Goal: Task Accomplishment & Management: Use online tool/utility

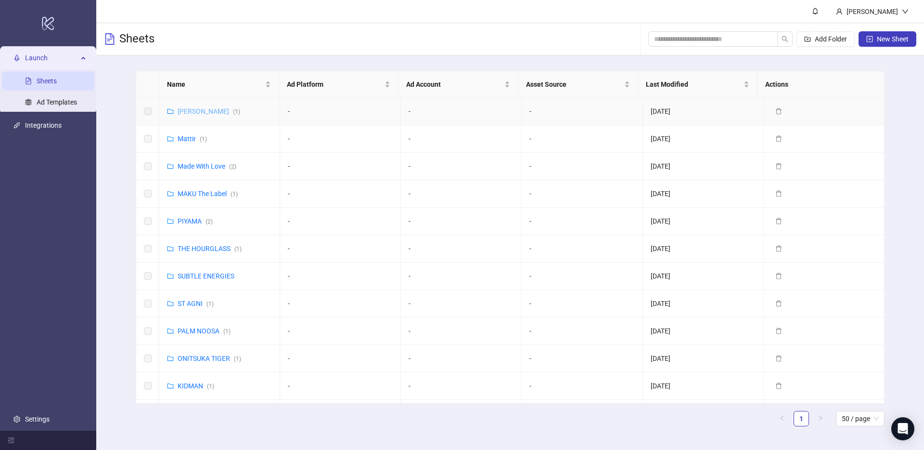
click at [205, 111] on link "Lee Mathews ( 1 )" at bounding box center [209, 111] width 63 height 8
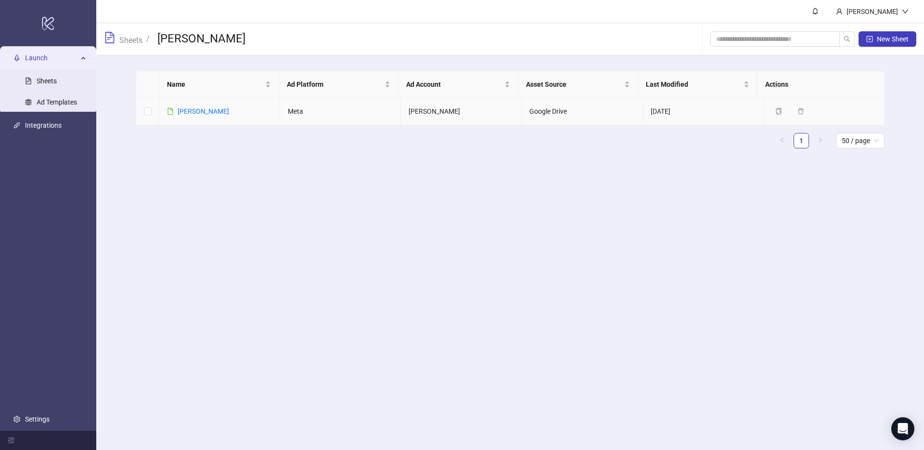
click at [205, 111] on link "[PERSON_NAME]" at bounding box center [204, 111] width 52 height 8
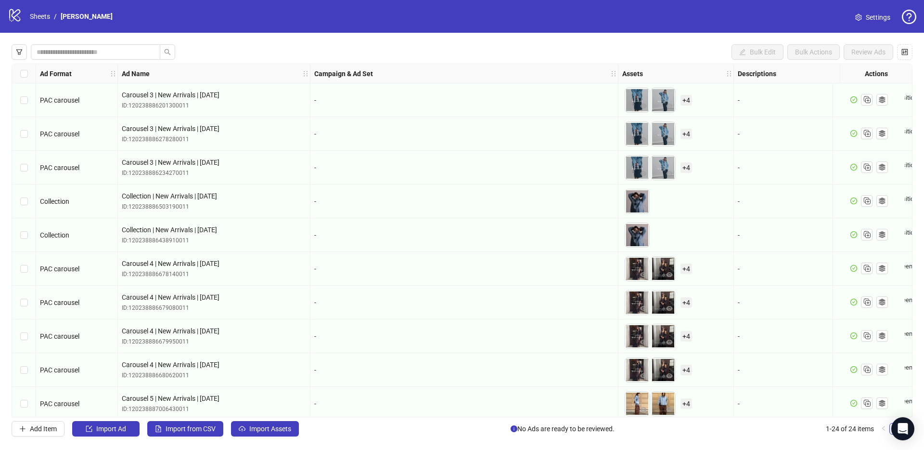
scroll to position [479, 0]
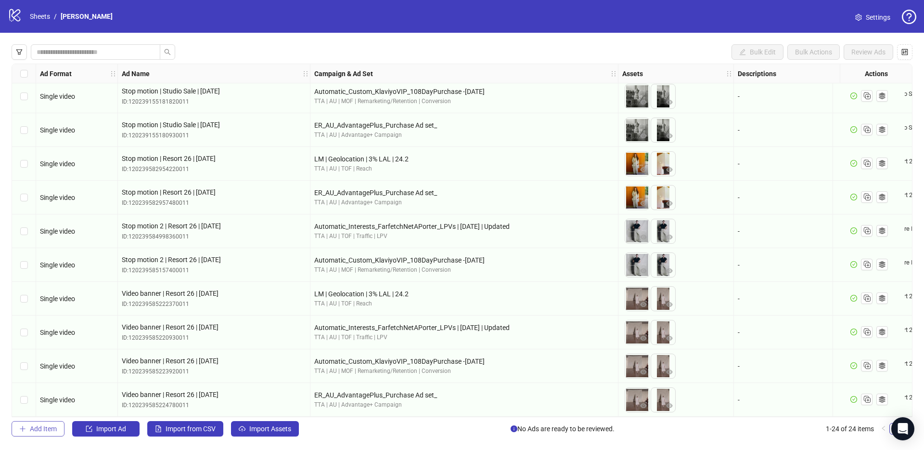
click at [33, 433] on button "Add Item" at bounding box center [38, 428] width 53 height 15
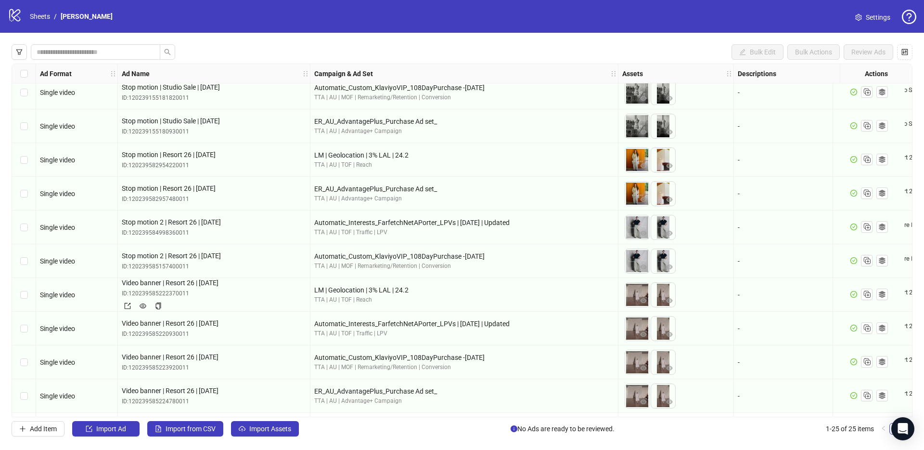
scroll to position [513, 0]
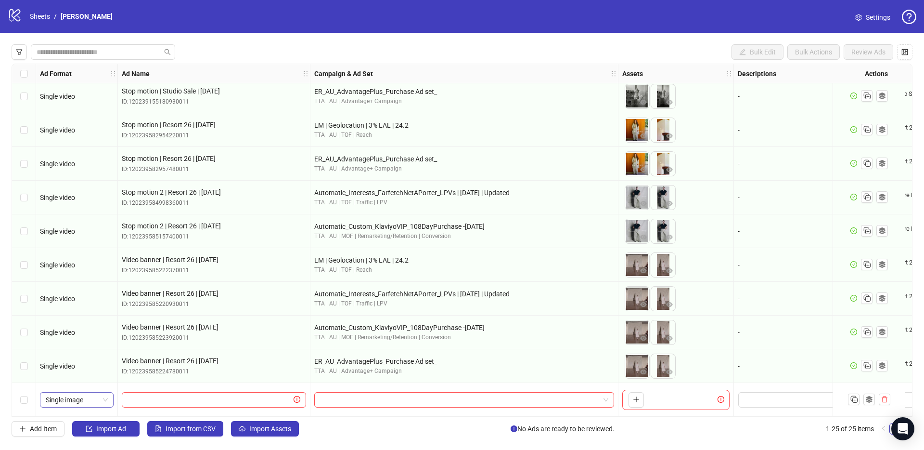
click at [84, 401] on span "Single image" at bounding box center [77, 399] width 62 height 14
click at [78, 313] on div "Carousel" at bounding box center [77, 314] width 58 height 11
click at [368, 392] on input "search" at bounding box center [460, 399] width 280 height 14
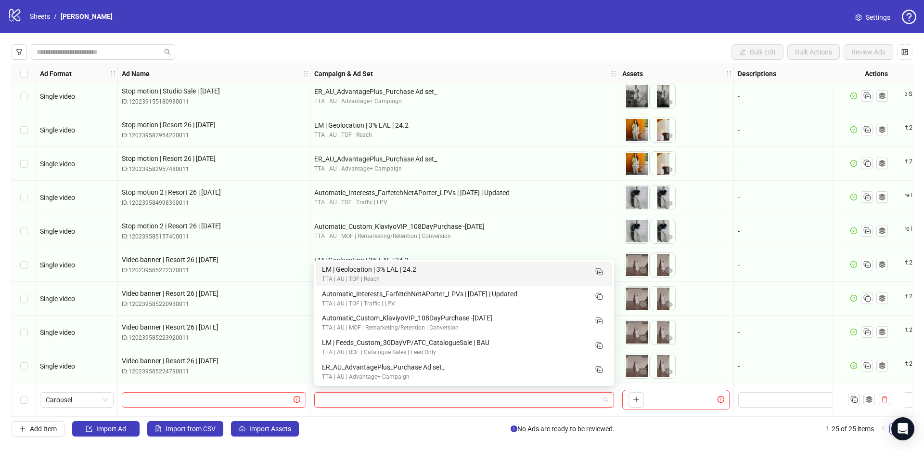
paste input "**********"
type input "**********"
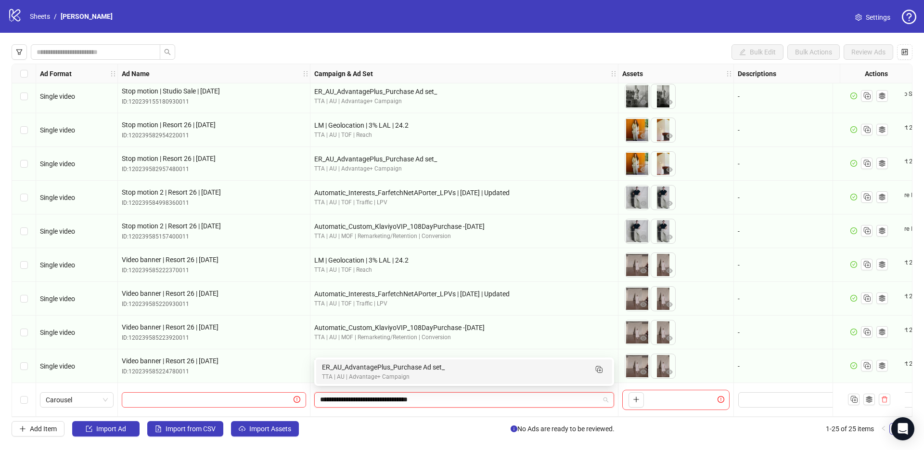
click at [358, 374] on div "TTA | AU | Advantage+ Campaign" at bounding box center [454, 376] width 265 height 9
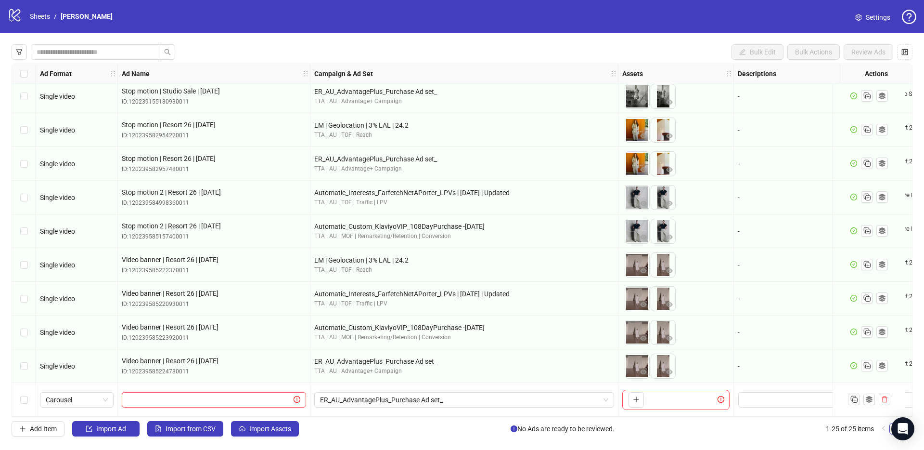
click at [194, 394] on input "text" at bounding box center [210, 399] width 164 height 11
paste input "**********"
type input "**********"
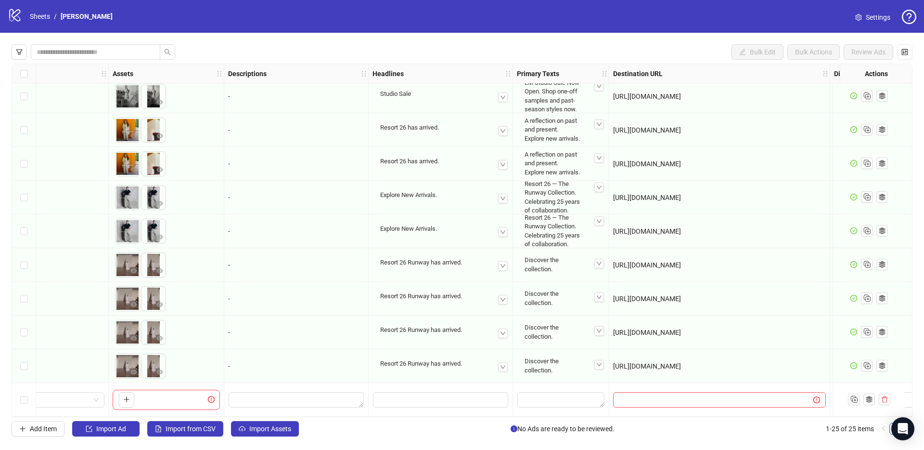
scroll to position [513, 663]
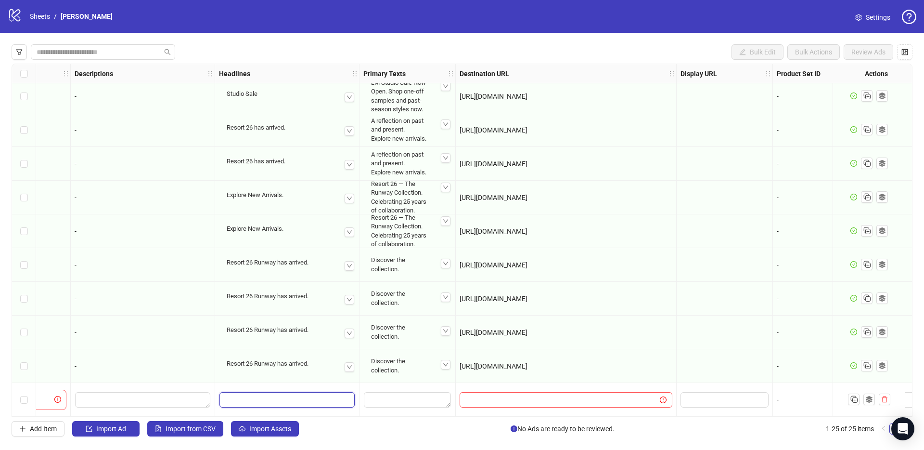
click at [269, 399] on input "Edit values" at bounding box center [286, 399] width 135 height 15
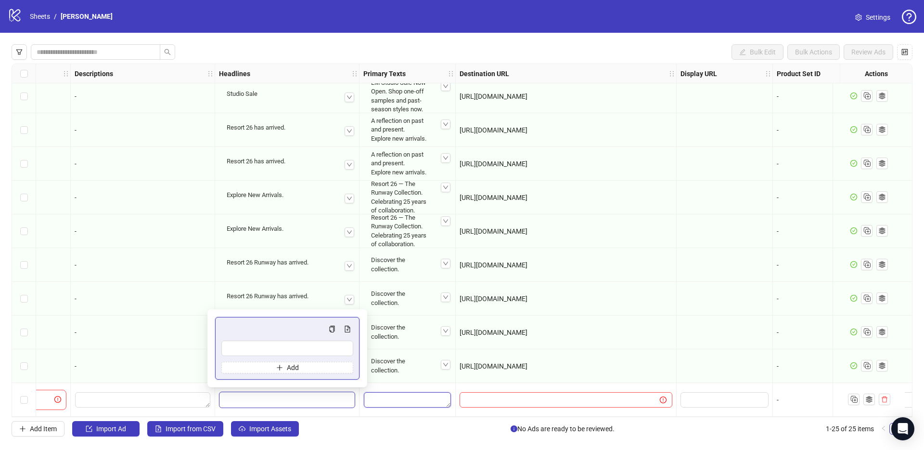
click at [388, 392] on textarea "Edit values" at bounding box center [407, 399] width 87 height 15
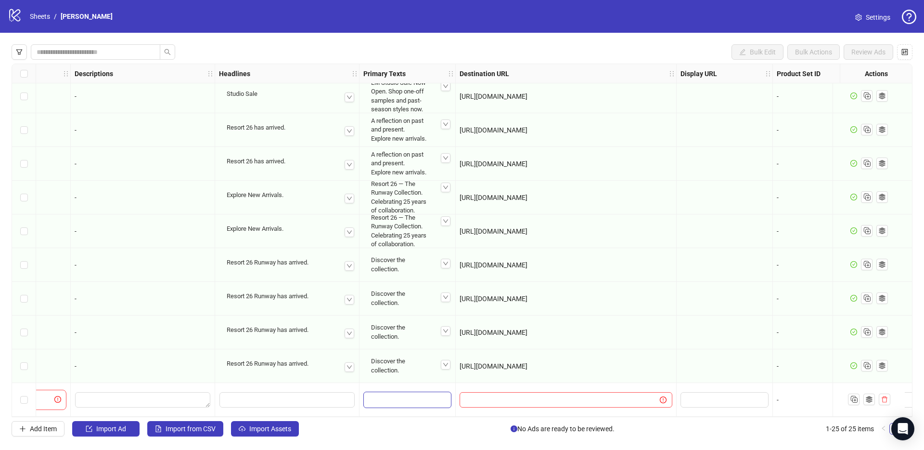
type textarea "**********"
click at [287, 401] on input "Edit values" at bounding box center [286, 399] width 135 height 15
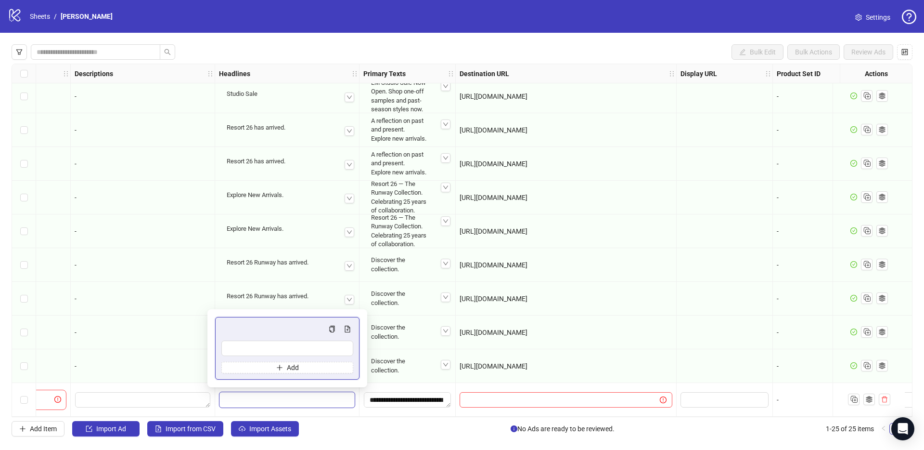
type input "**********"
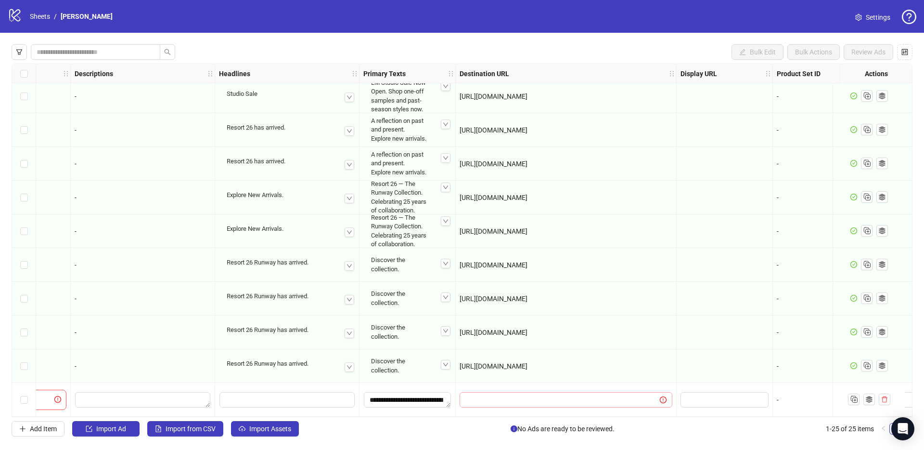
drag, startPoint x: 598, startPoint y: 390, endPoint x: 588, endPoint y: 401, distance: 15.0
click at [598, 394] on input "text" at bounding box center [555, 399] width 181 height 11
paste input "**********"
type input "**********"
click at [646, 349] on div "[URL][DOMAIN_NAME]" at bounding box center [566, 366] width 221 height 34
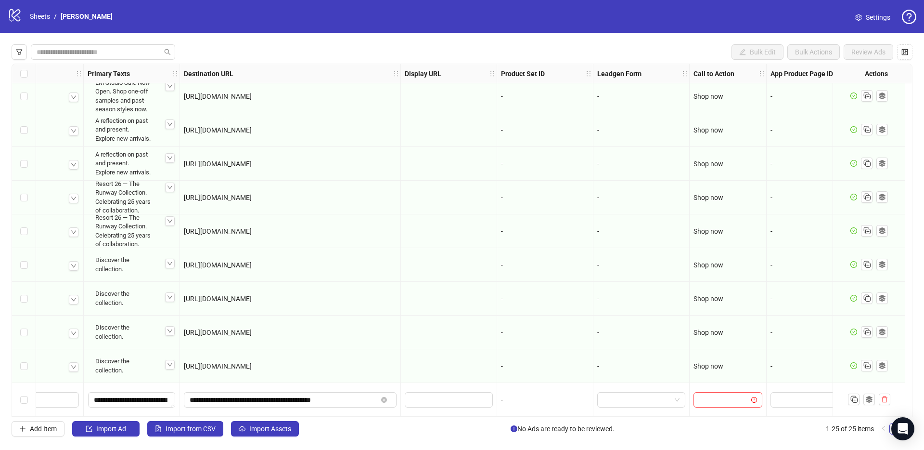
scroll to position [513, 969]
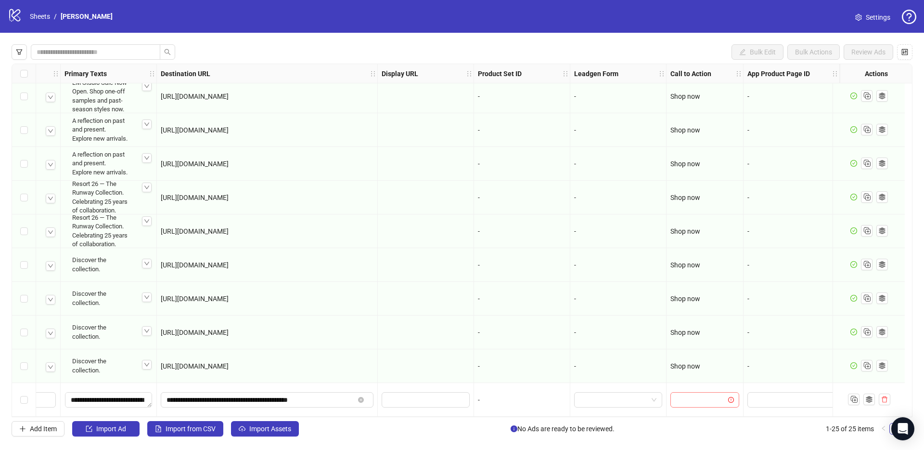
click at [705, 394] on input "search" at bounding box center [700, 399] width 49 height 14
type input "**"
click at [705, 377] on div "Shop now" at bounding box center [697, 376] width 53 height 11
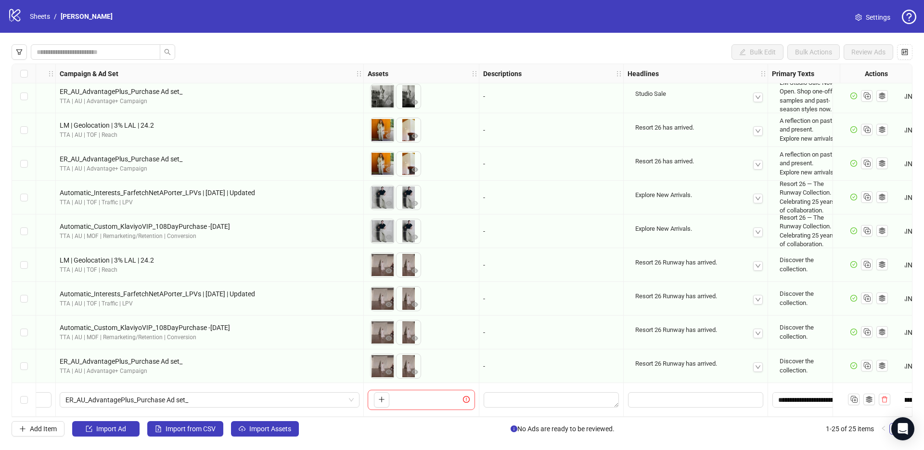
scroll to position [513, 254]
click at [390, 393] on div "To pick up a draggable item, press the space bar. While dragging, use the arrow…" at bounding box center [421, 399] width 107 height 20
click at [385, 396] on icon "plus" at bounding box center [382, 399] width 7 height 7
click at [432, 399] on span "+ 2" at bounding box center [432, 399] width 12 height 11
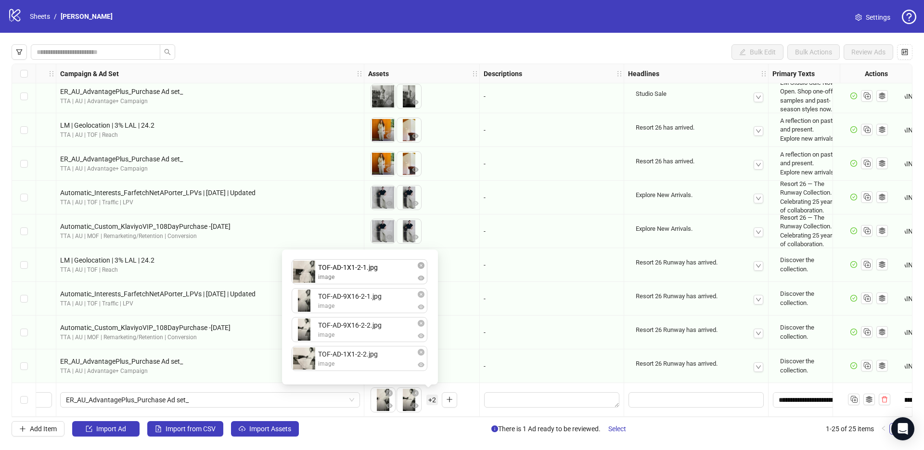
drag, startPoint x: 354, startPoint y: 327, endPoint x: 356, endPoint y: 281, distance: 46.7
click at [356, 281] on div "TOF-AD-9X16-2-1.jpg image TOF-AD-9X16-2-2.jpg image TOF-AD-1X1-2-1.jpg image TO…" at bounding box center [360, 316] width 144 height 123
drag, startPoint x: 361, startPoint y: 358, endPoint x: 366, endPoint y: 296, distance: 61.8
click at [366, 296] on div "TOF-AD-1X1-2-1.jpg image TOF-AD-9X16-2-1.jpg image TOF-AD-9X16-2-2.jpg image TO…" at bounding box center [360, 316] width 144 height 123
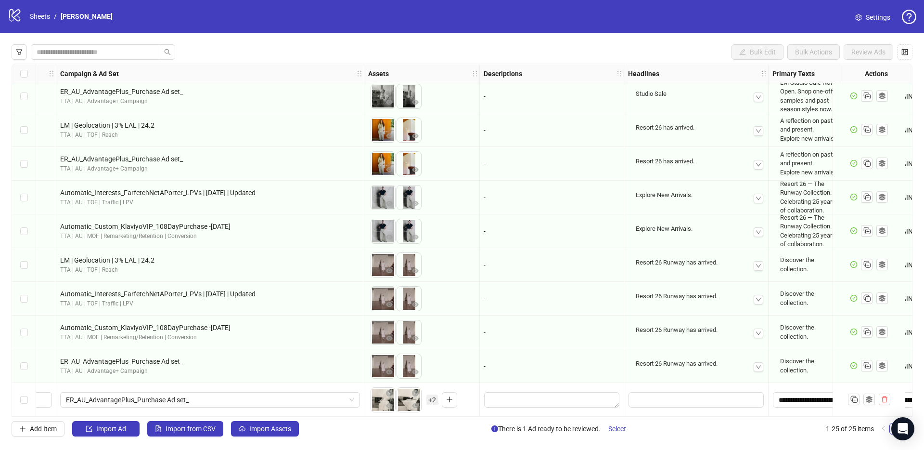
click at [508, 361] on div "-" at bounding box center [552, 366] width 136 height 11
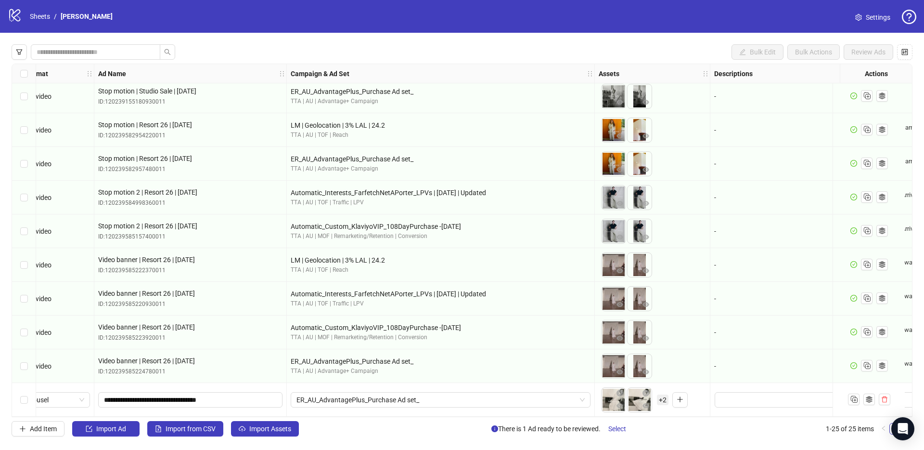
scroll to position [513, 0]
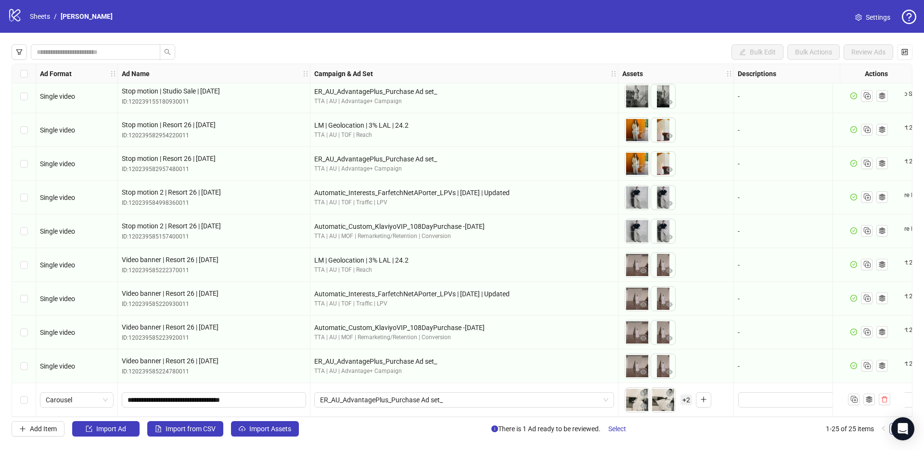
click at [16, 397] on div "Select row 25" at bounding box center [24, 400] width 24 height 34
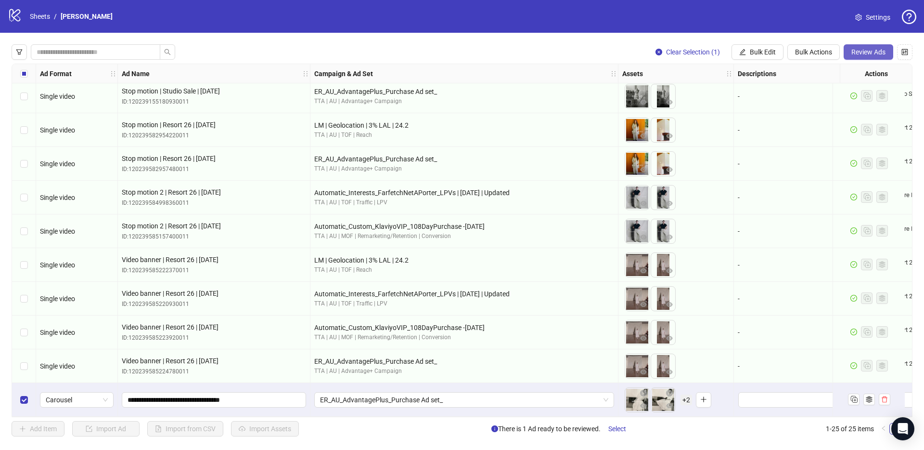
click at [872, 49] on span "Review Ads" at bounding box center [869, 52] width 34 height 8
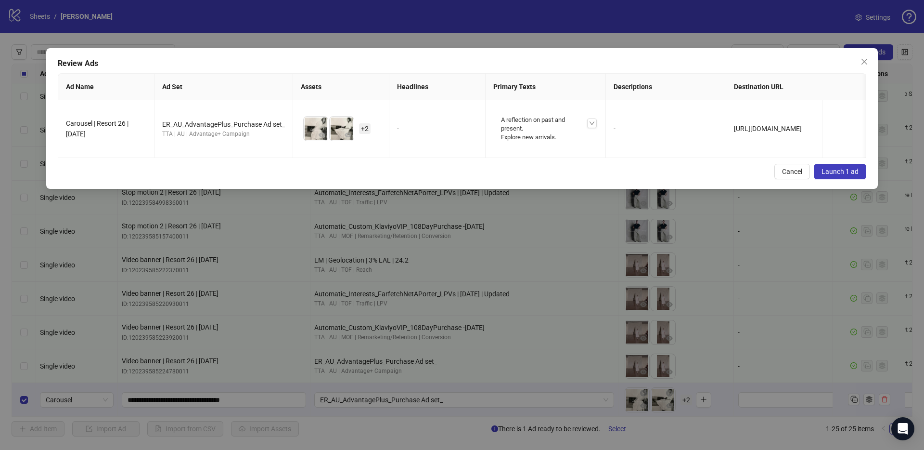
click at [843, 175] on span "Launch 1 ad" at bounding box center [840, 172] width 37 height 8
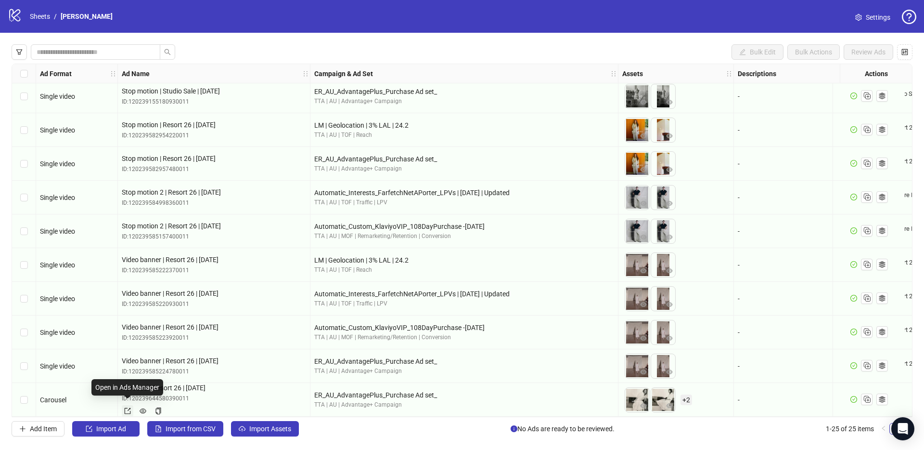
click at [125, 407] on icon "export" at bounding box center [127, 410] width 7 height 7
click at [689, 396] on span "+ 2" at bounding box center [687, 399] width 12 height 11
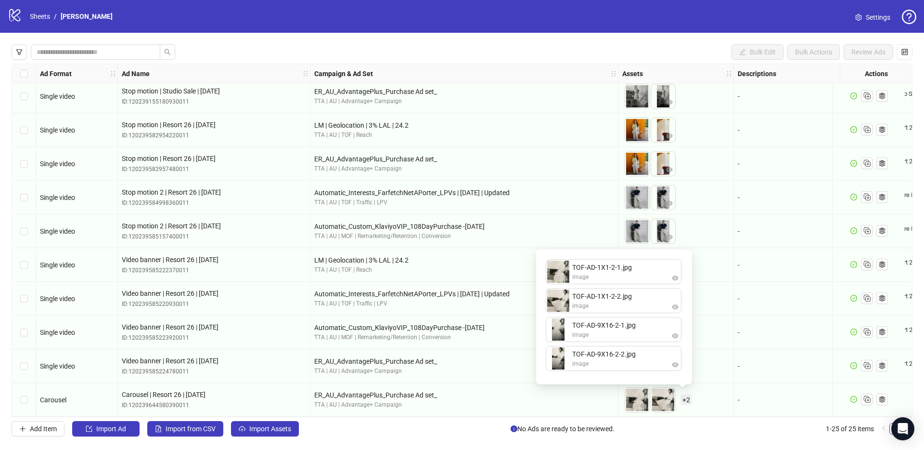
click at [415, 356] on div "ER_AU_AdvantagePlus_Purchase Ad set_" at bounding box center [464, 361] width 300 height 11
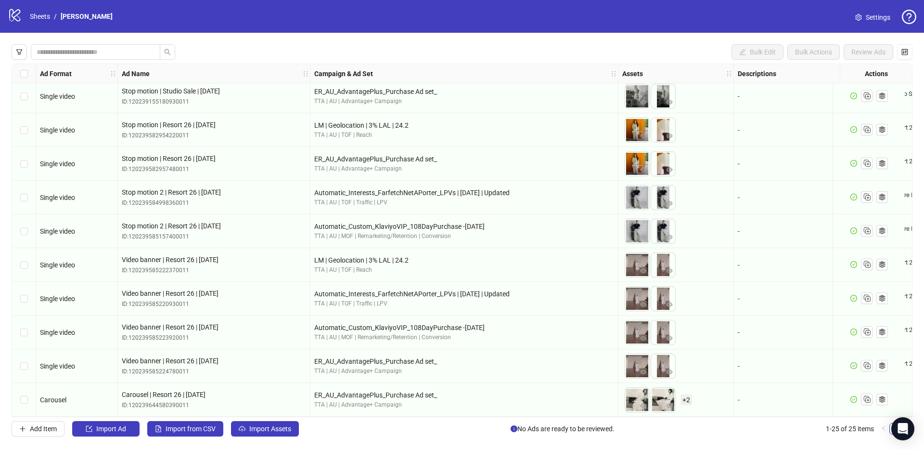
click at [28, 396] on div "Select row 25" at bounding box center [24, 400] width 24 height 34
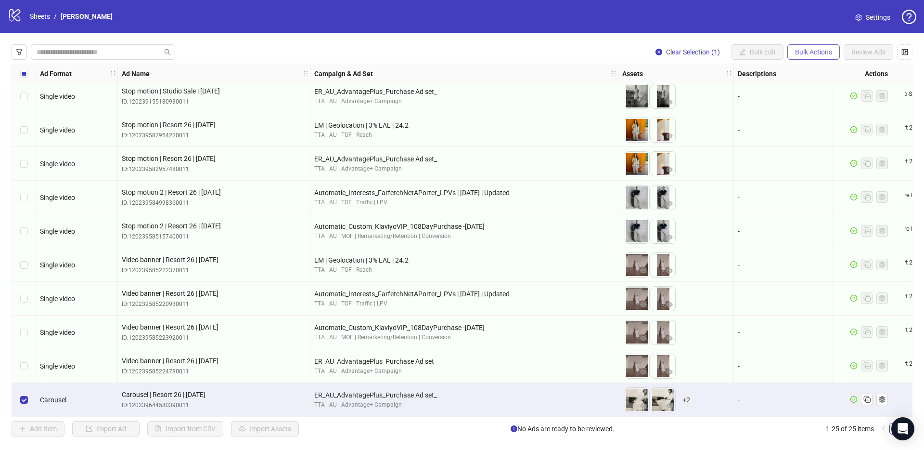
click at [806, 55] on span "Bulk Actions" at bounding box center [813, 52] width 37 height 8
click at [677, 284] on div "To pick up a draggable item, press the space bar. While dragging, use the arrow…" at bounding box center [675, 299] width 107 height 30
click at [805, 48] on span "Bulk Actions" at bounding box center [813, 52] width 37 height 8
click at [825, 88] on span "Duplicate" at bounding box center [827, 86] width 66 height 11
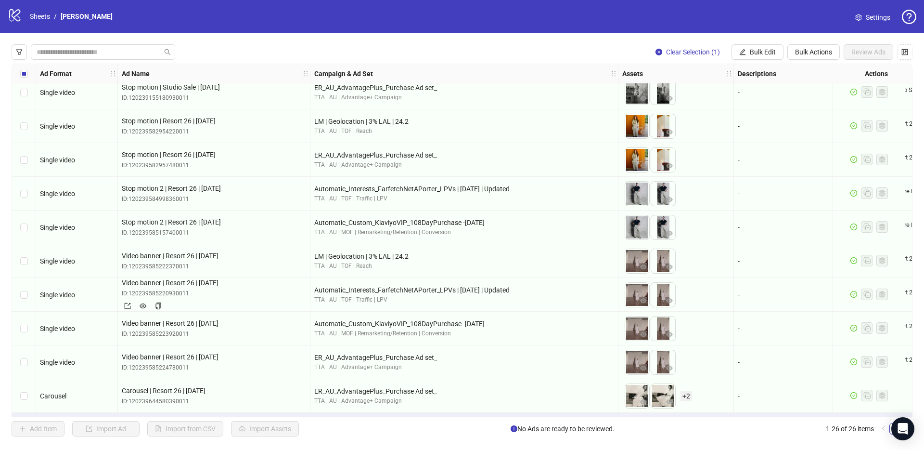
scroll to position [547, 0]
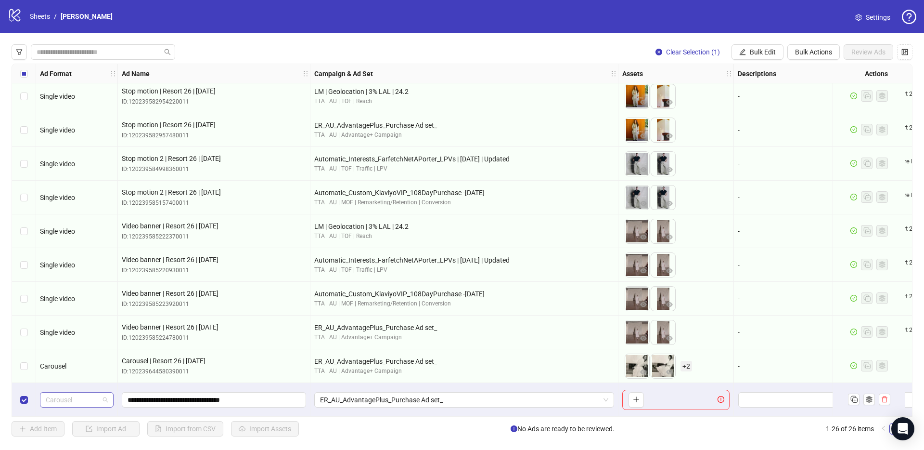
click at [72, 400] on span "Carousel" at bounding box center [77, 399] width 62 height 14
click at [77, 380] on div "PAC carousel" at bounding box center [77, 376] width 58 height 11
click at [633, 392] on button "button" at bounding box center [636, 399] width 15 height 15
click at [689, 396] on span "+ 2" at bounding box center [687, 399] width 12 height 11
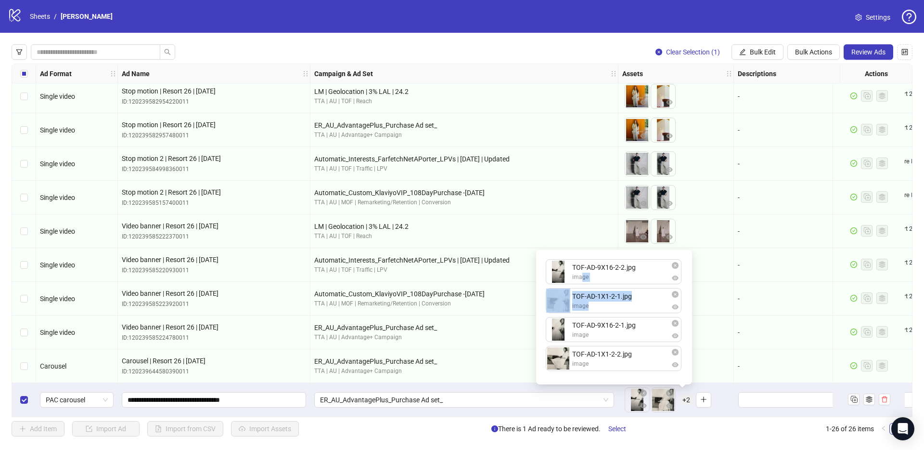
drag, startPoint x: 583, startPoint y: 313, endPoint x: 581, endPoint y: 277, distance: 36.6
click at [581, 277] on ul "TOF-AD-9X16-2-2.jpg image TOF-AD-1X1-2-1.jpg image TOF-AD-9X16-2-1.jpg image TO…" at bounding box center [614, 317] width 137 height 116
click at [541, 319] on div "TOF-AD-9X16-2-2.jpg image TOF-AD-1X1-2-1.jpg image TOF-AD-9X16-2-1.jpg image TO…" at bounding box center [614, 316] width 156 height 135
drag, startPoint x: 558, startPoint y: 298, endPoint x: 563, endPoint y: 268, distance: 30.7
click at [563, 268] on div "TOF-AD-9X16-2-2.jpg image TOF-AD-1X1-2-1.jpg image TOF-AD-9X16-2-1.jpg image TO…" at bounding box center [614, 316] width 144 height 123
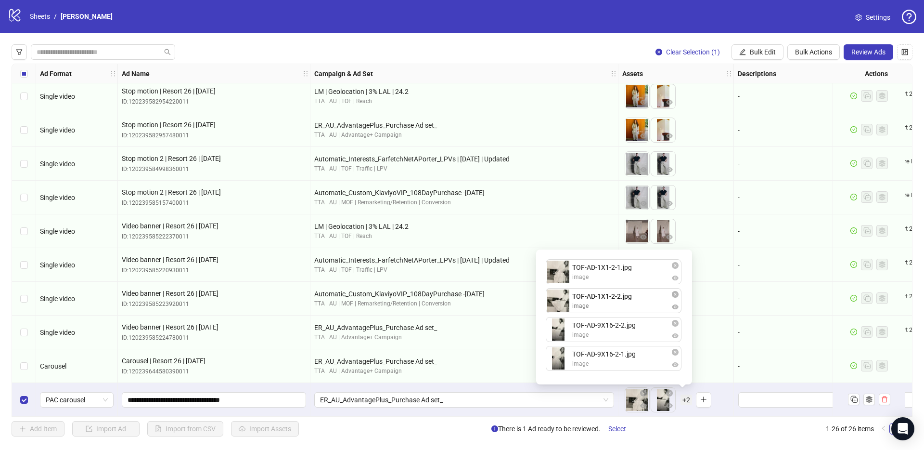
drag, startPoint x: 591, startPoint y: 355, endPoint x: 592, endPoint y: 299, distance: 55.8
click at [592, 299] on div "TOF-AD-1X1-2-1.jpg image TOF-AD-9X16-2-2.jpg image TOF-AD-9X16-2-1.jpg image TO…" at bounding box center [614, 316] width 144 height 123
drag, startPoint x: 606, startPoint y: 358, endPoint x: 606, endPoint y: 327, distance: 31.3
click at [606, 327] on div "TOF-AD-1X1-2-1.jpg image TOF-AD-1X1-2-2.jpg image TOF-AD-9X16-2-2.jpg image TOF…" at bounding box center [614, 316] width 144 height 123
click at [741, 417] on div "Clear Selection (1) Bulk Edit Bulk Actions Review Ads Ad Format Ad Name Campaig…" at bounding box center [462, 240] width 924 height 415
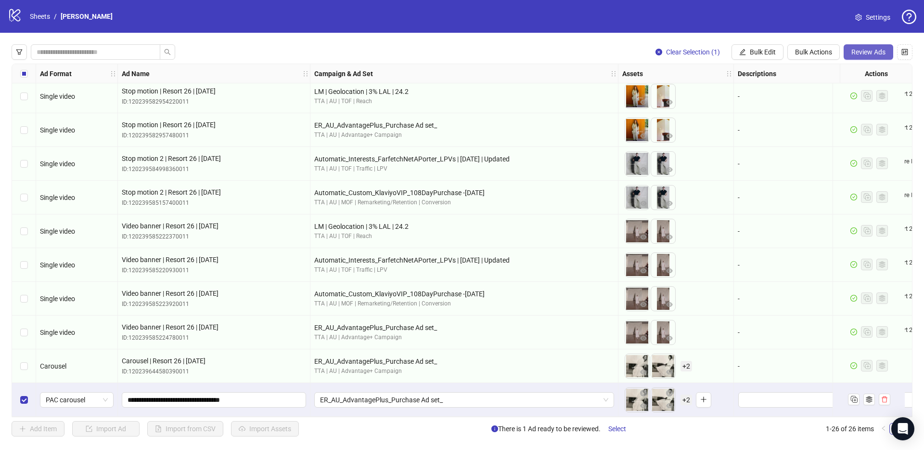
click at [863, 48] on span "Review Ads" at bounding box center [869, 52] width 34 height 8
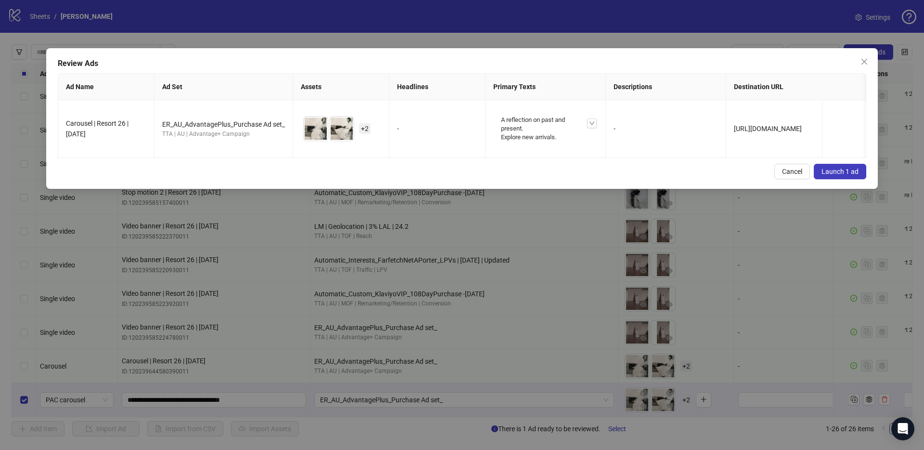
click at [839, 173] on button "Launch 1 ad" at bounding box center [840, 171] width 52 height 15
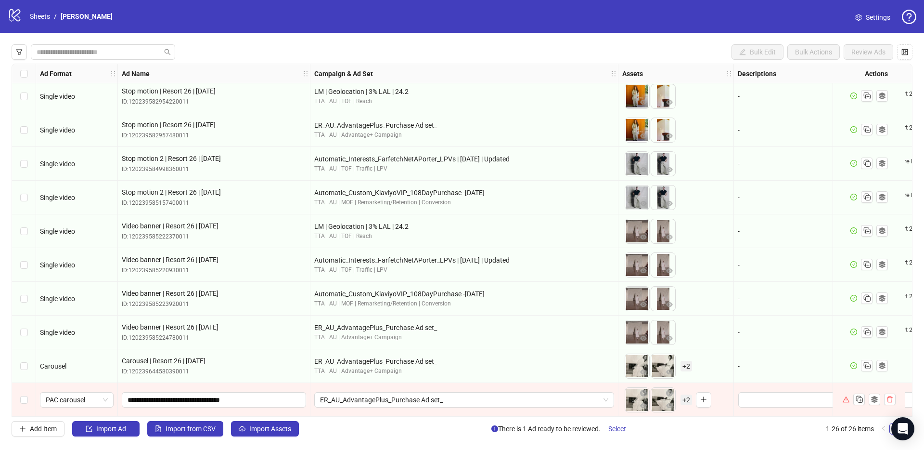
click at [681, 394] on span "+ 2" at bounding box center [687, 399] width 12 height 11
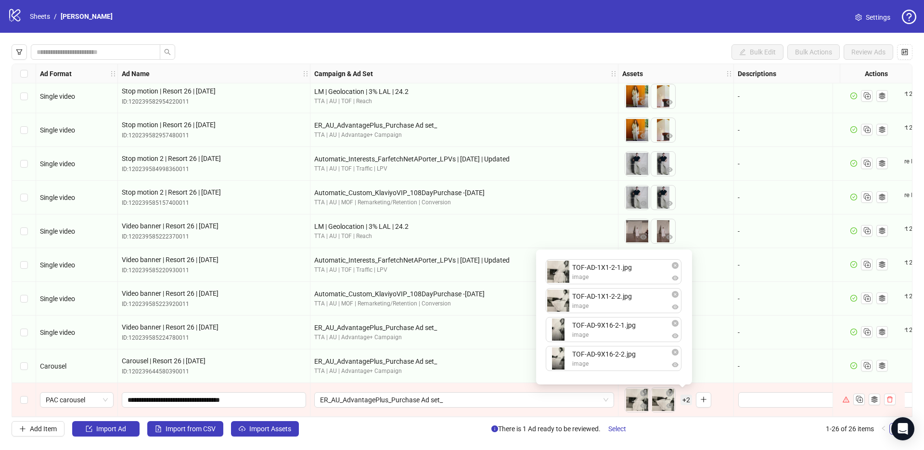
click at [728, 356] on div "To pick up a draggable item, press the space bar. While dragging, use the arrow…" at bounding box center [675, 366] width 107 height 30
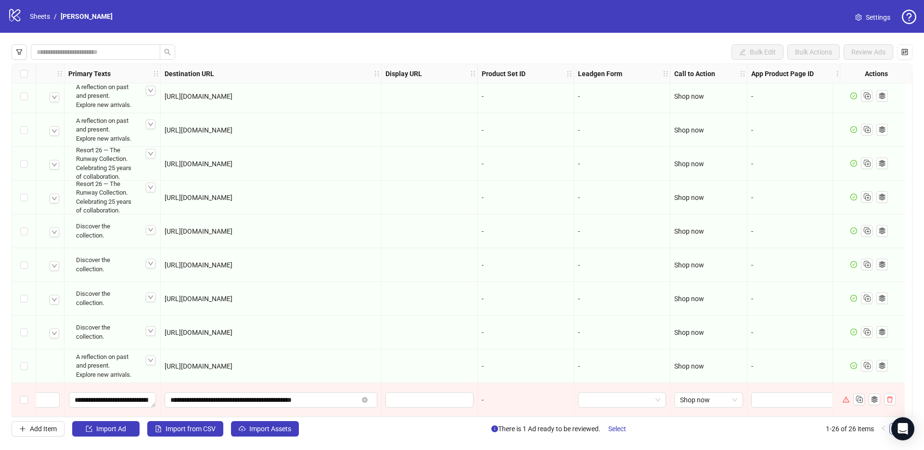
scroll to position [547, 959]
click at [20, 402] on div "Select row 26" at bounding box center [24, 400] width 24 height 34
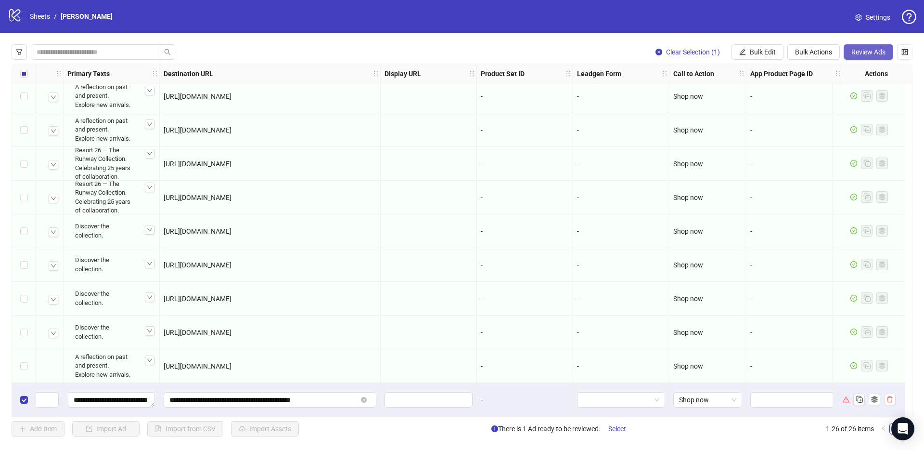
click at [851, 49] on button "Review Ads" at bounding box center [869, 51] width 50 height 15
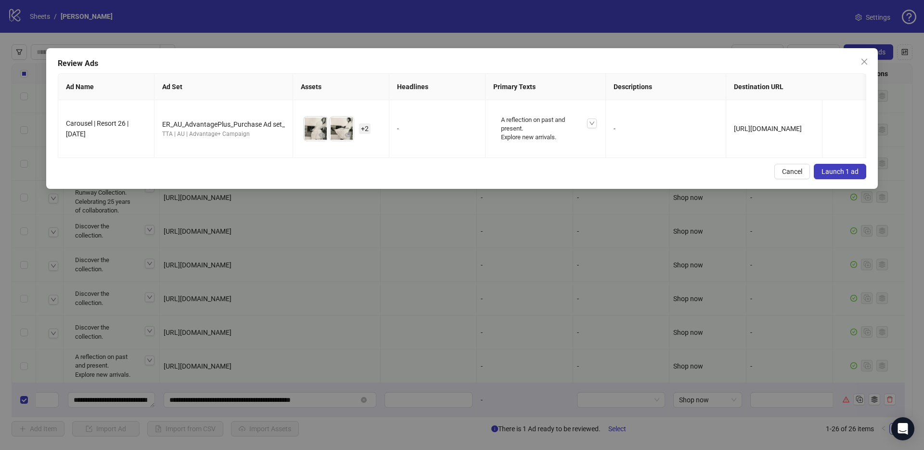
click at [842, 175] on span "Launch 1 ad" at bounding box center [840, 172] width 37 height 8
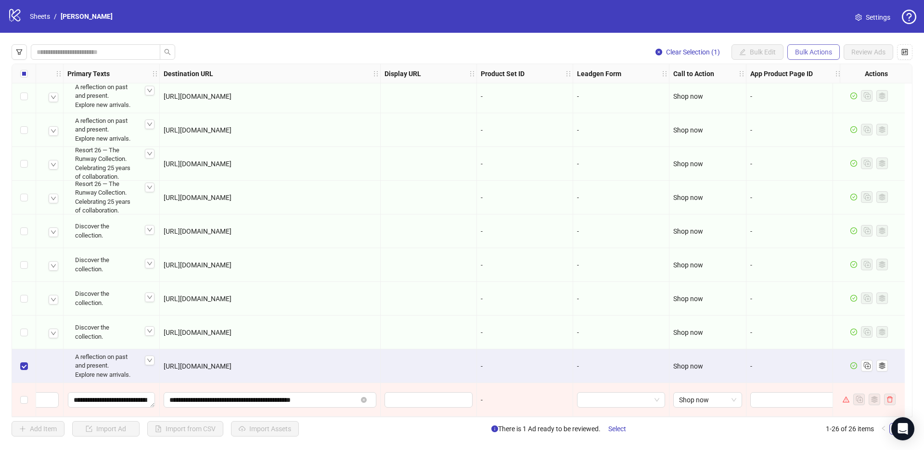
click at [821, 51] on span "Bulk Actions" at bounding box center [813, 52] width 37 height 8
click at [817, 72] on span "Delete" at bounding box center [827, 71] width 66 height 11
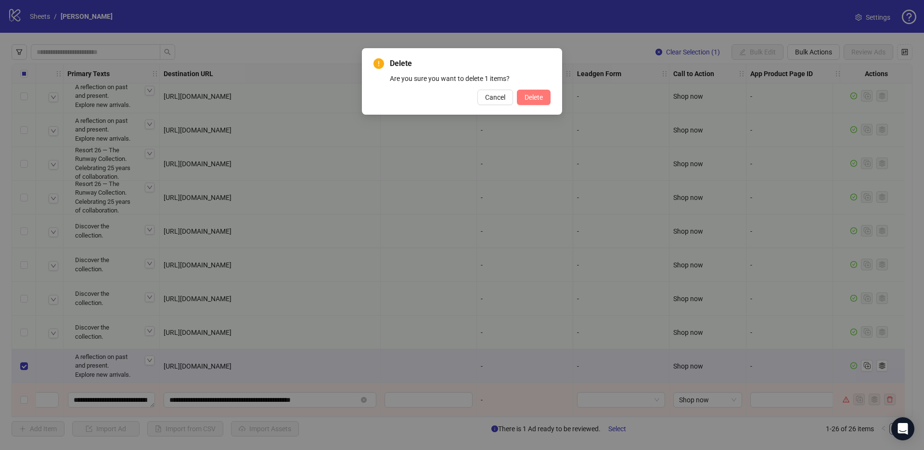
click at [525, 94] on span "Delete" at bounding box center [534, 97] width 18 height 8
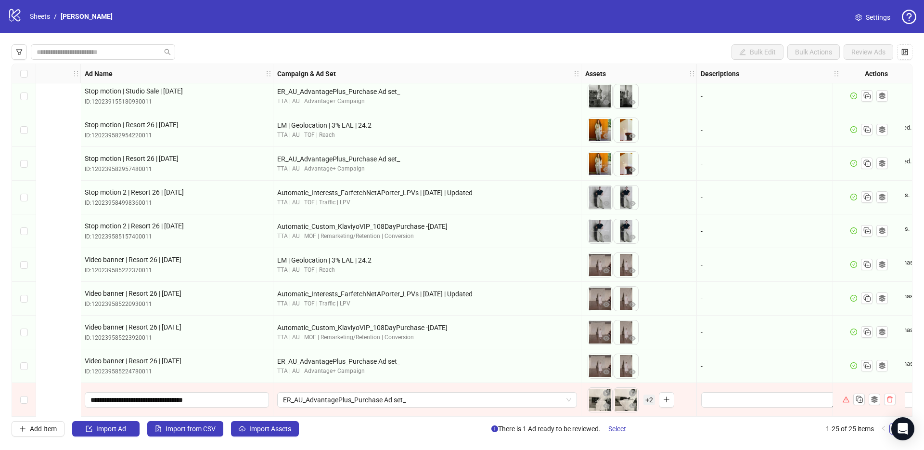
scroll to position [513, 0]
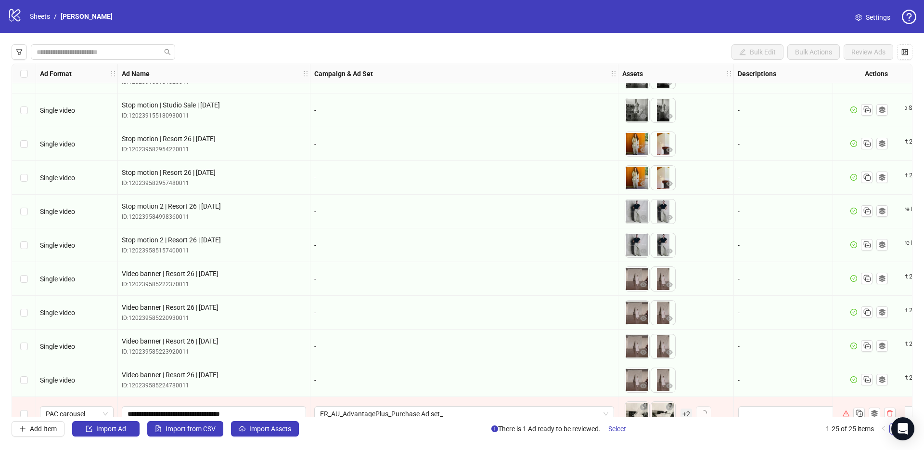
scroll to position [513, 0]
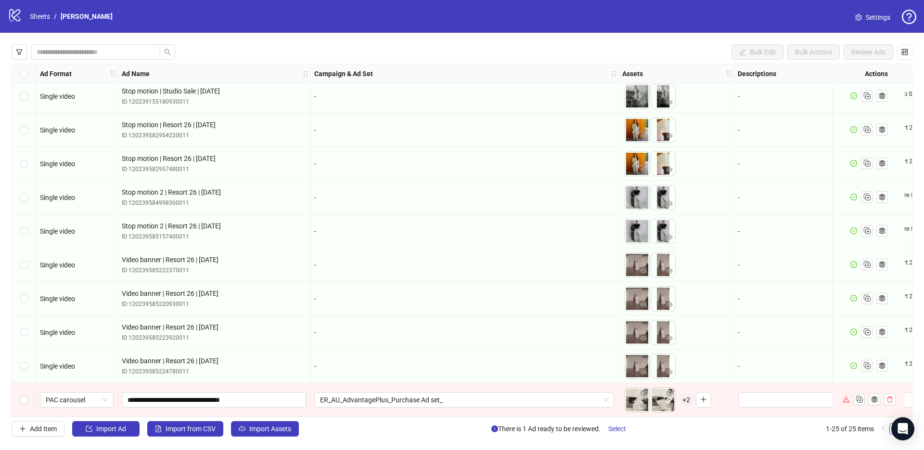
click at [16, 395] on div "Select row 25" at bounding box center [24, 400] width 24 height 34
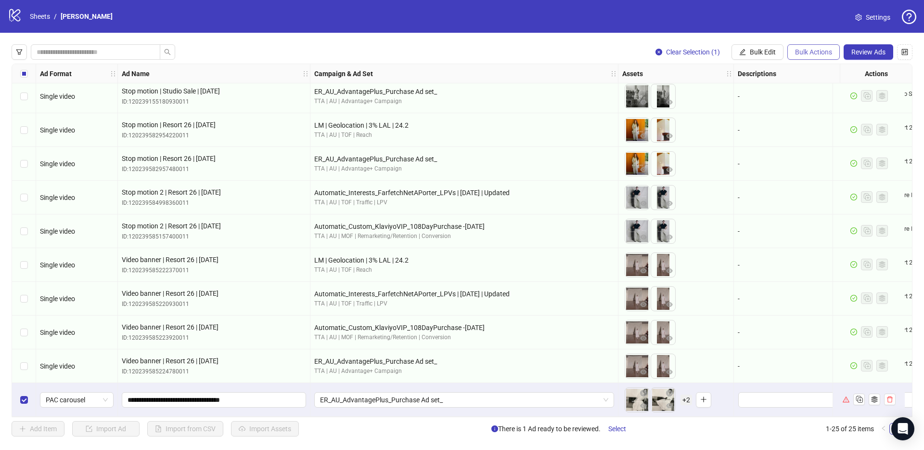
click at [808, 55] on span "Bulk Actions" at bounding box center [813, 52] width 37 height 8
click at [816, 73] on span "Delete" at bounding box center [827, 71] width 66 height 11
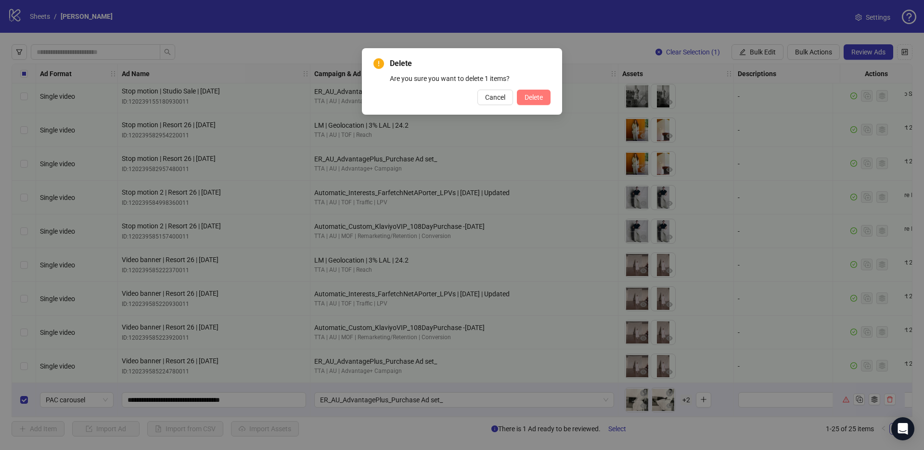
click at [531, 103] on button "Delete" at bounding box center [534, 97] width 34 height 15
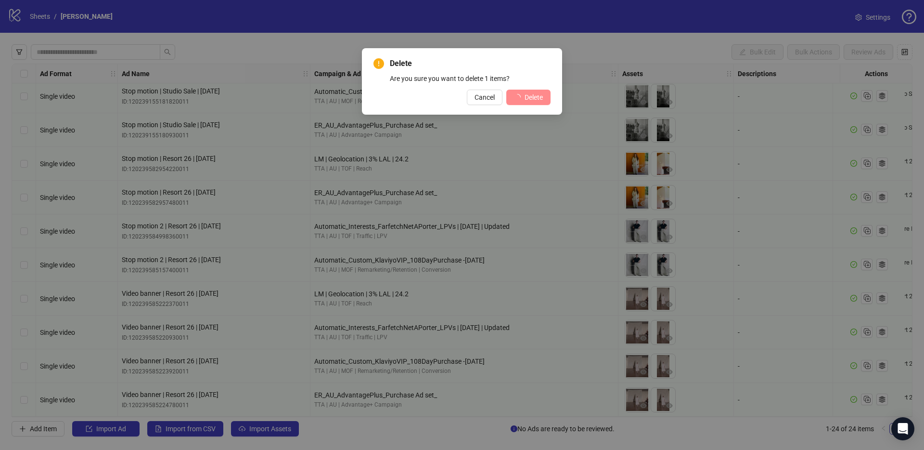
scroll to position [479, 0]
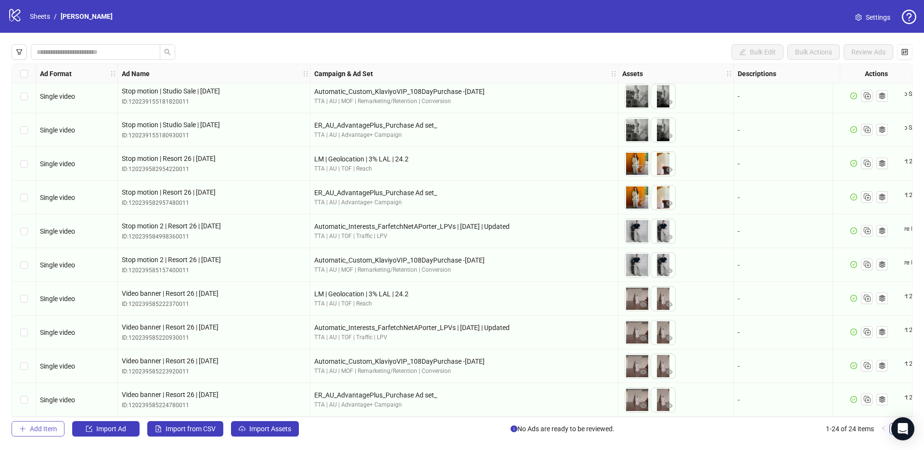
click at [51, 427] on span "Add Item" at bounding box center [43, 429] width 27 height 8
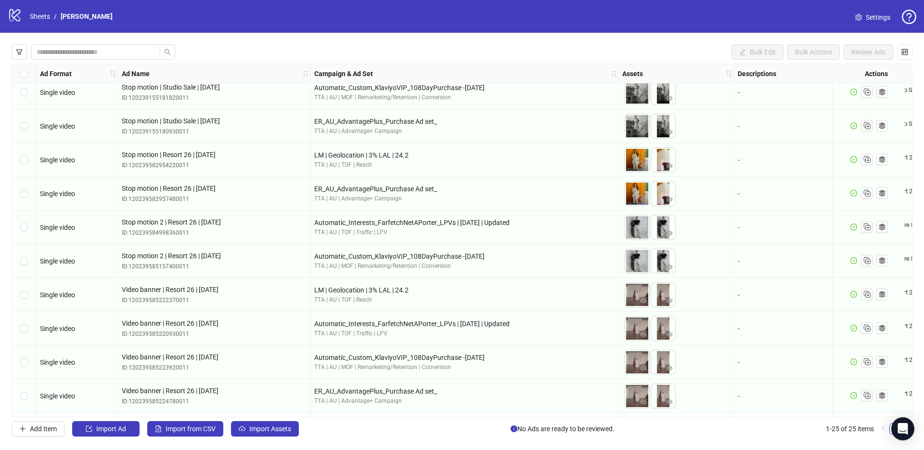
scroll to position [513, 0]
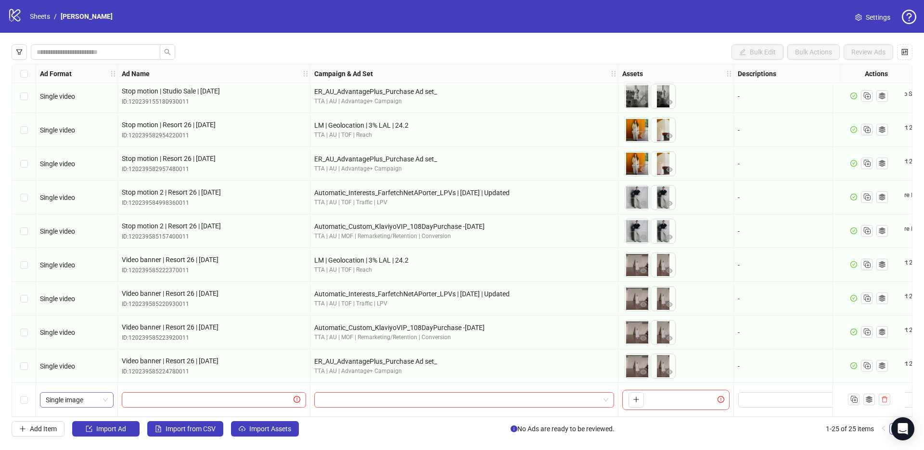
click at [78, 398] on span "Single image" at bounding box center [77, 399] width 62 height 14
click at [85, 380] on div "PAC carousel" at bounding box center [77, 376] width 58 height 11
click at [627, 397] on div "To pick up a draggable item, press the space bar. While dragging, use the arrow…" at bounding box center [634, 399] width 19 height 15
click at [630, 397] on button "button" at bounding box center [636, 399] width 15 height 15
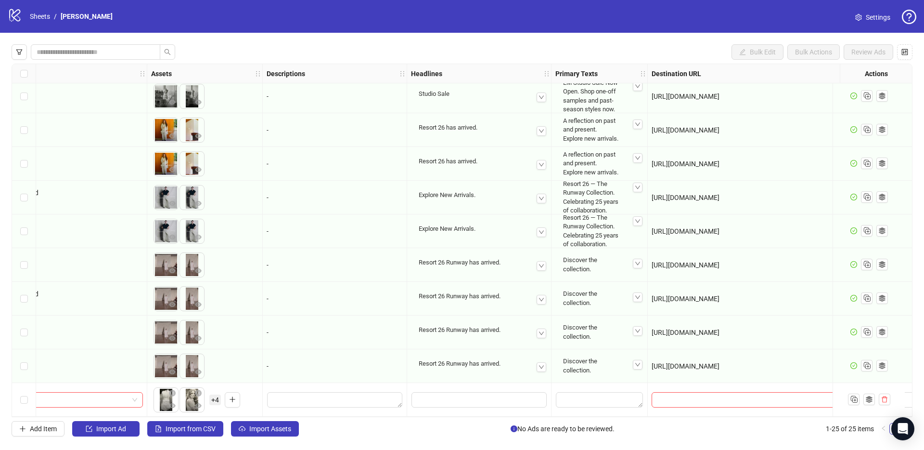
scroll to position [513, 473]
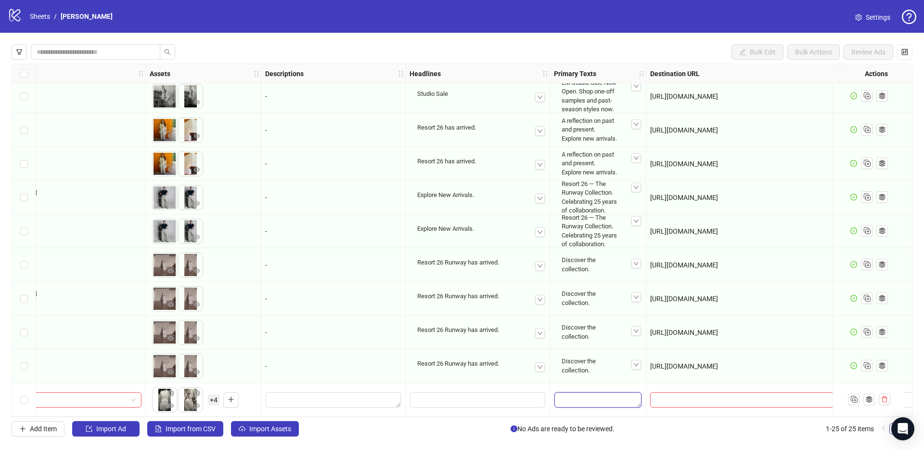
click at [584, 400] on textarea "Edit values" at bounding box center [598, 399] width 87 height 15
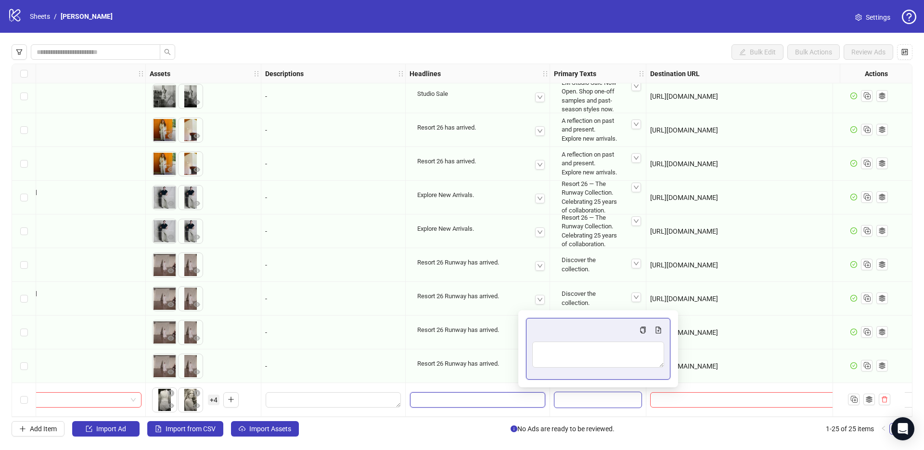
click at [486, 397] on input "Edit values" at bounding box center [477, 399] width 135 height 15
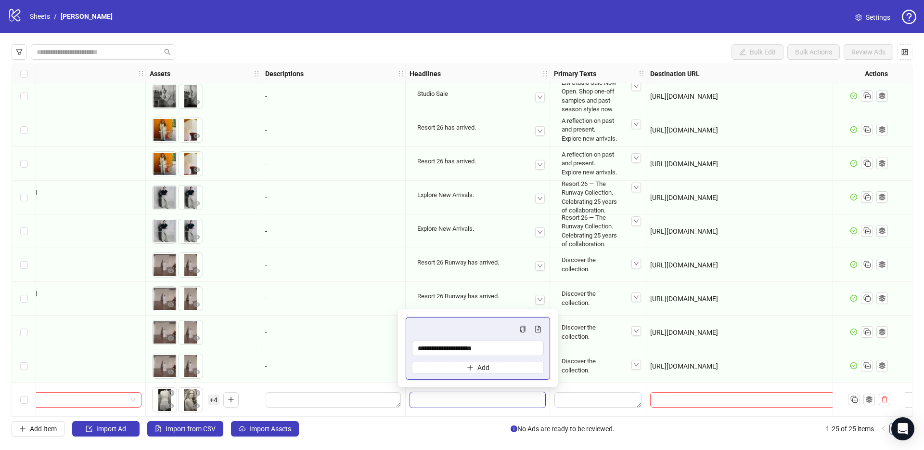
type input "**********"
click at [582, 394] on textarea "Edit values" at bounding box center [598, 399] width 87 height 15
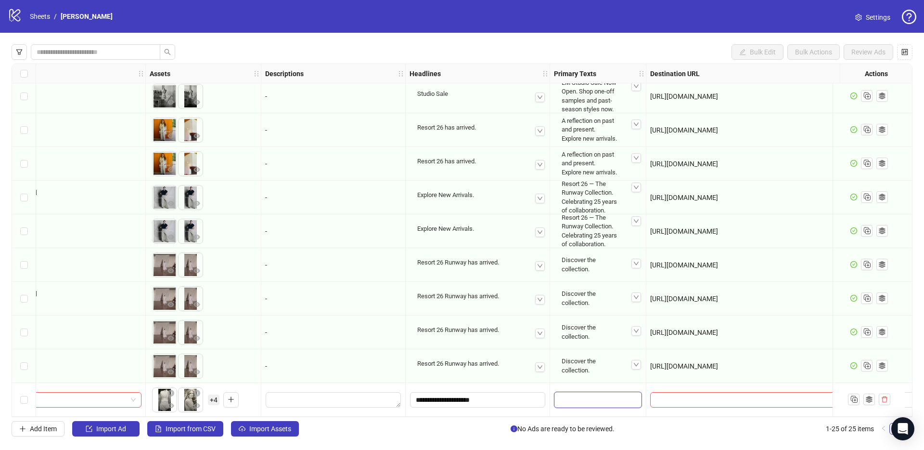
type textarea "**********"
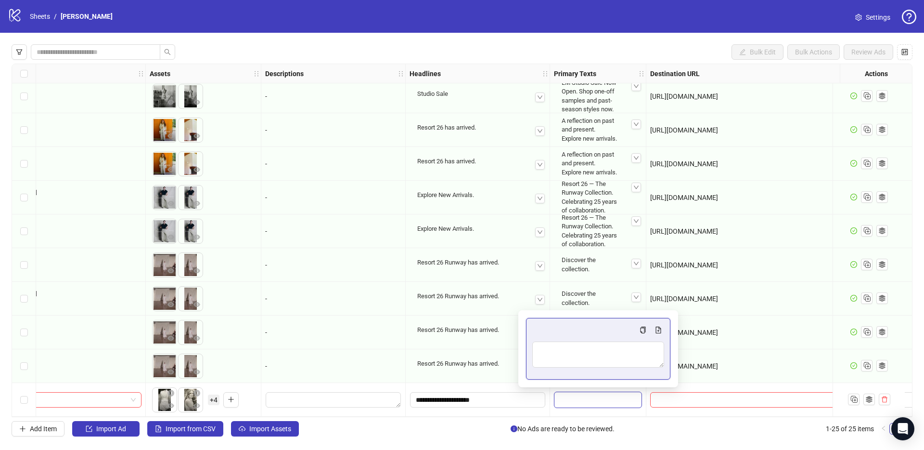
click at [479, 355] on div "Resort 26 Runway has arrived." at bounding box center [477, 363] width 129 height 16
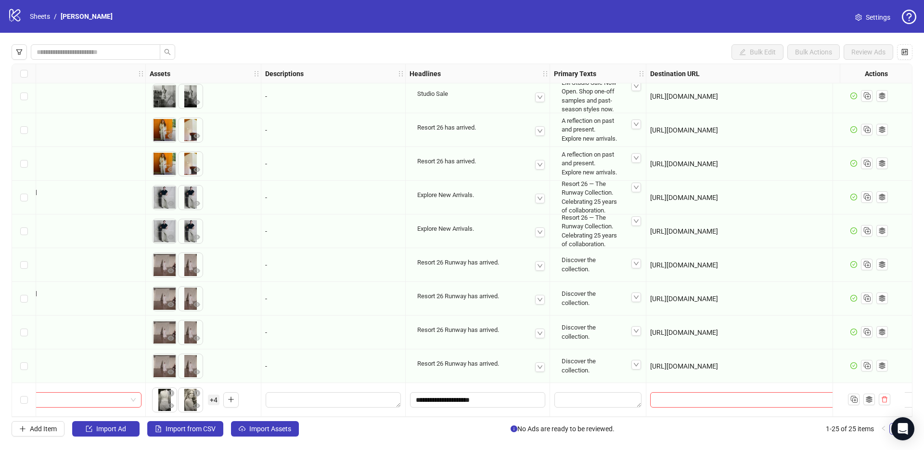
click at [570, 384] on div at bounding box center [598, 400] width 96 height 34
click at [572, 392] on textarea "Edit values" at bounding box center [598, 399] width 87 height 15
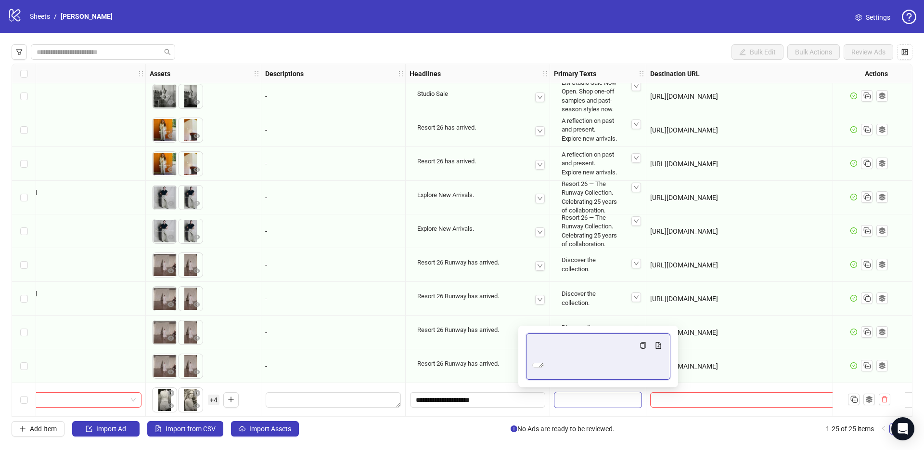
type textarea "**********"
click at [440, 356] on div "Resort 26 Runway has arrived." at bounding box center [477, 363] width 129 height 16
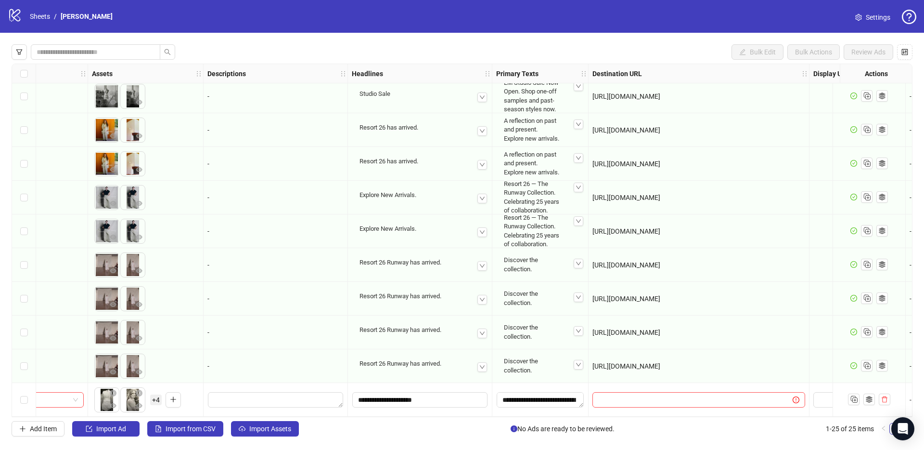
scroll to position [513, 531]
click at [655, 365] on span "[URL][DOMAIN_NAME]" at bounding box center [626, 366] width 68 height 8
click at [653, 364] on span "[URL][DOMAIN_NAME]" at bounding box center [626, 366] width 68 height 8
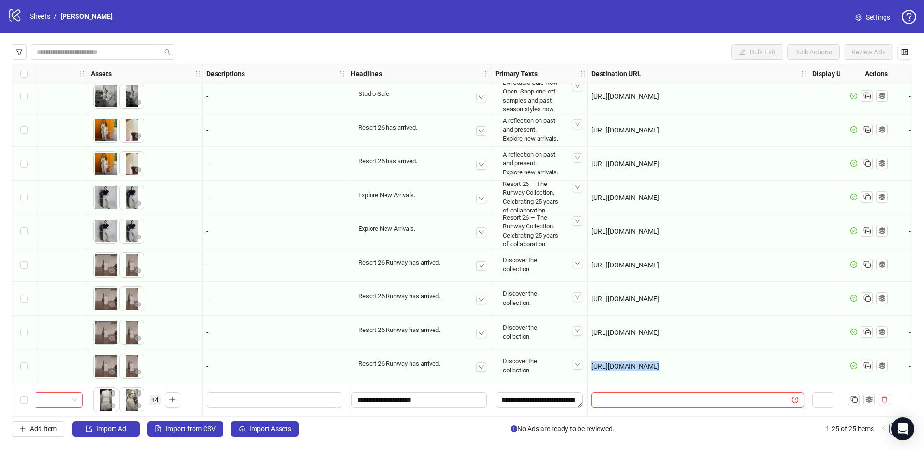
copy span "[URL][DOMAIN_NAME]"
click at [662, 386] on div at bounding box center [698, 400] width 221 height 34
click at [662, 394] on input "text" at bounding box center [687, 399] width 181 height 11
paste input "**********"
type input "**********"
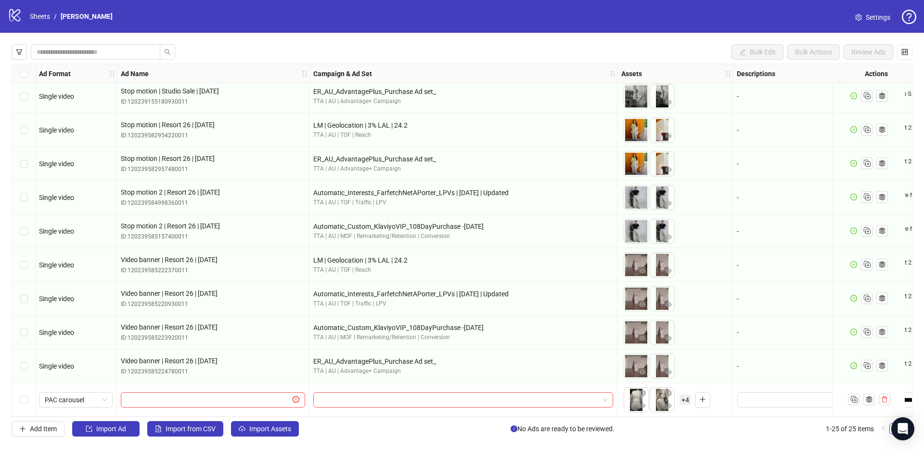
scroll to position [513, 0]
click at [218, 394] on input "text" at bounding box center [210, 399] width 164 height 11
paste input "**********"
type input "**********"
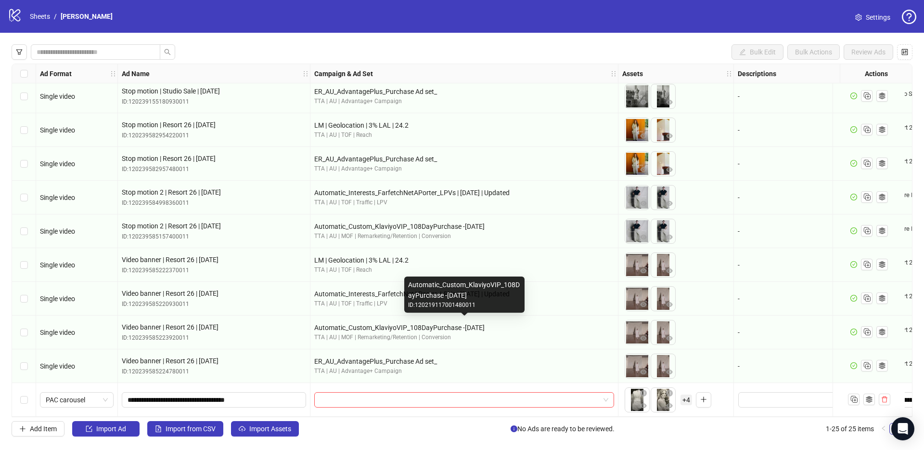
click at [417, 322] on div "Automatic_Custom_KlaviyoVIP_108DayPurchase -[DATE]" at bounding box center [464, 327] width 300 height 11
copy div "Automatic_Custom_KlaviyoVIP_108DayPurchase -[DATE]"
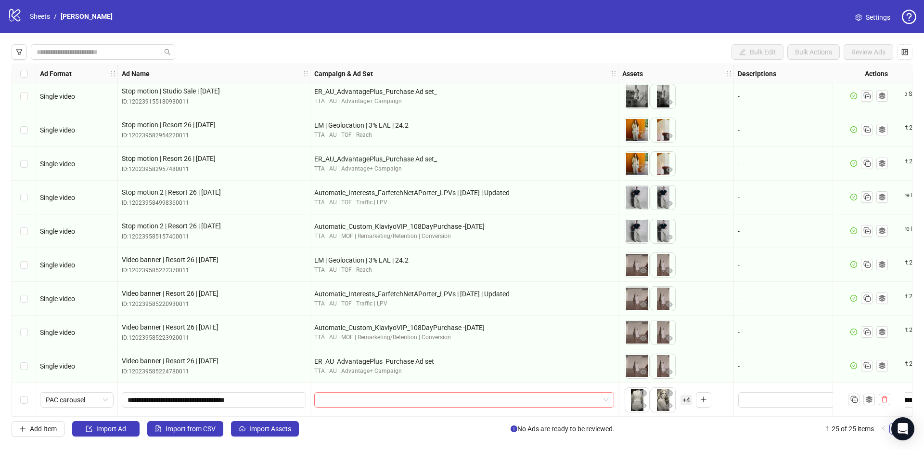
click at [413, 402] on input "search" at bounding box center [460, 399] width 280 height 14
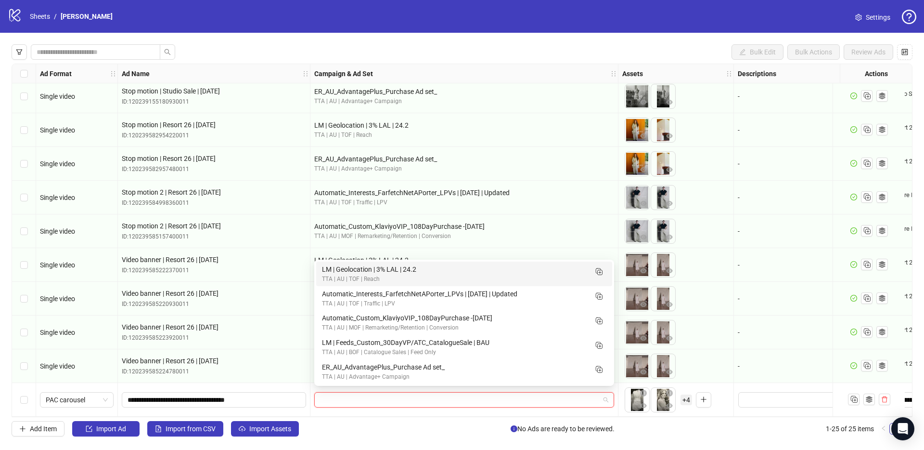
paste input "**********"
type input "**********"
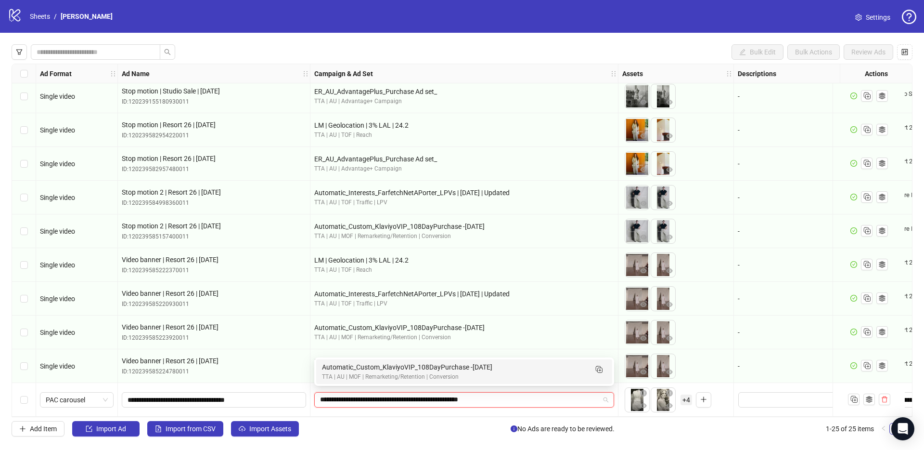
click at [369, 381] on div "TTA | AU | MOF | Remarketing/Retention | Conversion" at bounding box center [454, 376] width 265 height 9
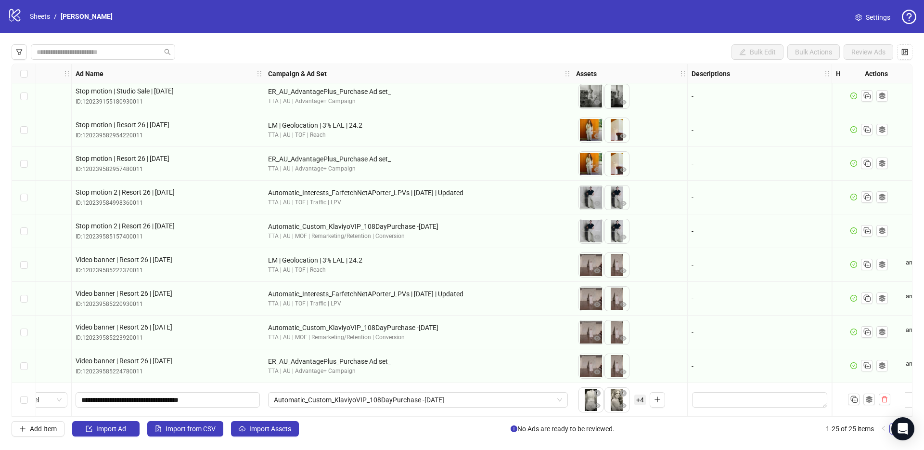
scroll to position [513, 53]
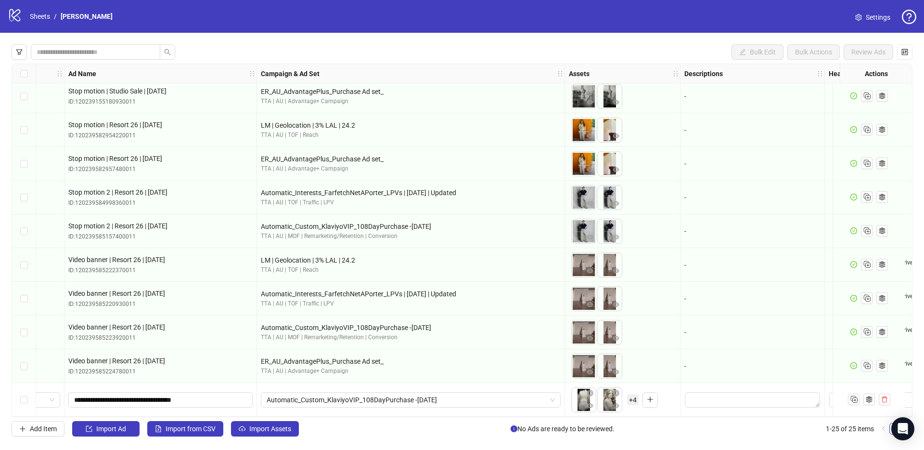
click at [631, 394] on span "+ 4" at bounding box center [633, 399] width 12 height 11
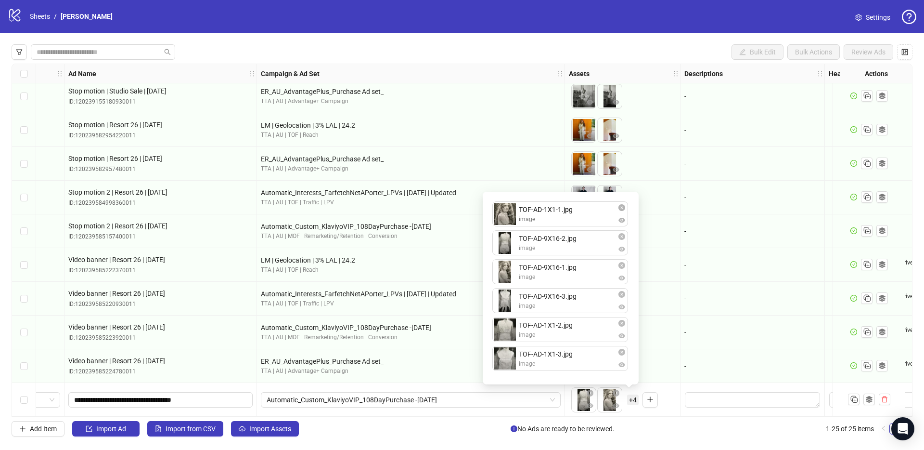
drag, startPoint x: 560, startPoint y: 353, endPoint x: 559, endPoint y: 209, distance: 143.9
click at [559, 209] on div "TOF-AD-9X16-2.jpg image TOF-AD-9X16-1.jpg image TOF-AD-9X16-3.jpg image TOF-AD-…" at bounding box center [561, 287] width 144 height 181
drag, startPoint x: 568, startPoint y: 334, endPoint x: 574, endPoint y: 255, distance: 78.7
click at [574, 255] on div "TOF-AD-1X1-1.jpg image TOF-AD-9X16-2.jpg image TOF-AD-9X16-1.jpg image TOF-AD-9…" at bounding box center [561, 287] width 144 height 181
drag, startPoint x: 577, startPoint y: 356, endPoint x: 576, endPoint y: 265, distance: 91.5
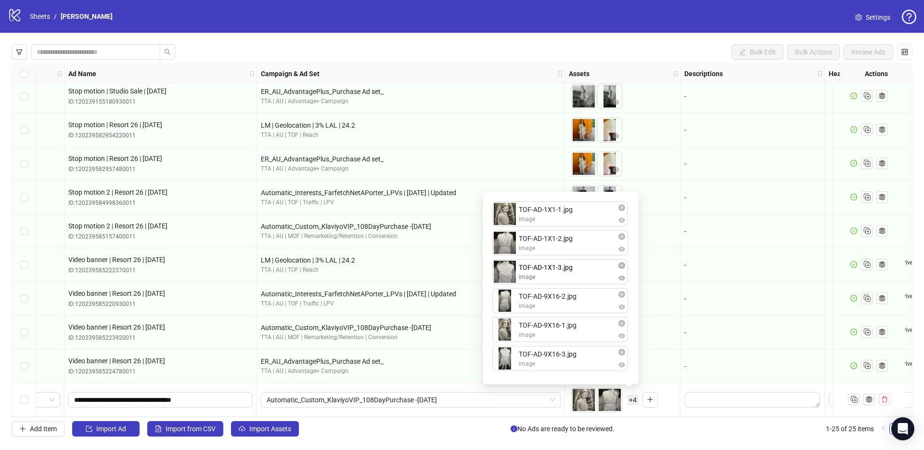
click at [576, 265] on div "TOF-AD-1X1-1.jpg image TOF-AD-1X1-2.jpg image TOF-AD-9X16-2.jpg image TOF-AD-9X…" at bounding box center [561, 287] width 144 height 181
click at [579, 286] on div "TOF-AD-1X1-1.jpg image TOF-AD-1X1-2.jpg image TOF-AD-1X1-3.jpg image TOF-AD-9X1…" at bounding box center [561, 287] width 144 height 181
drag, startPoint x: 570, startPoint y: 262, endPoint x: 576, endPoint y: 290, distance: 28.5
click at [535, 399] on span "Automatic_Custom_KlaviyoVIP_108DayPurchase -[DATE]" at bounding box center [411, 399] width 288 height 14
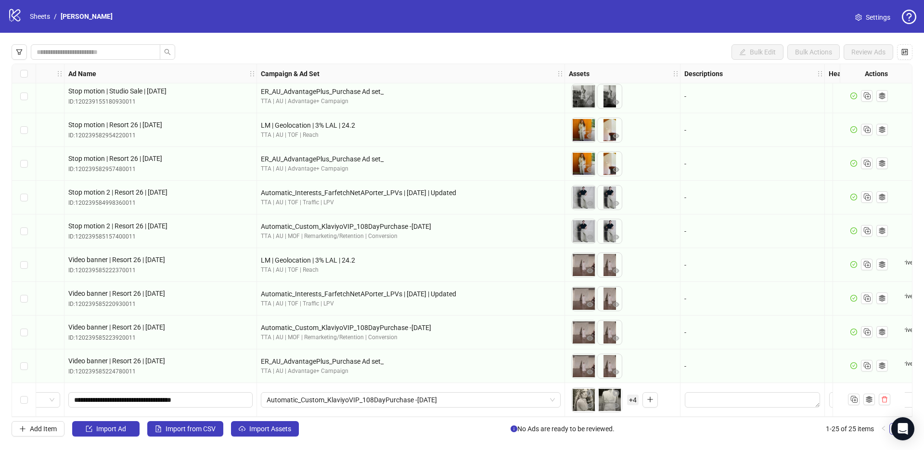
click at [470, 417] on div "Bulk Edit Bulk Actions Review Ads Ad Format Ad Name Campaign & Ad Set Assets De…" at bounding box center [462, 240] width 924 height 415
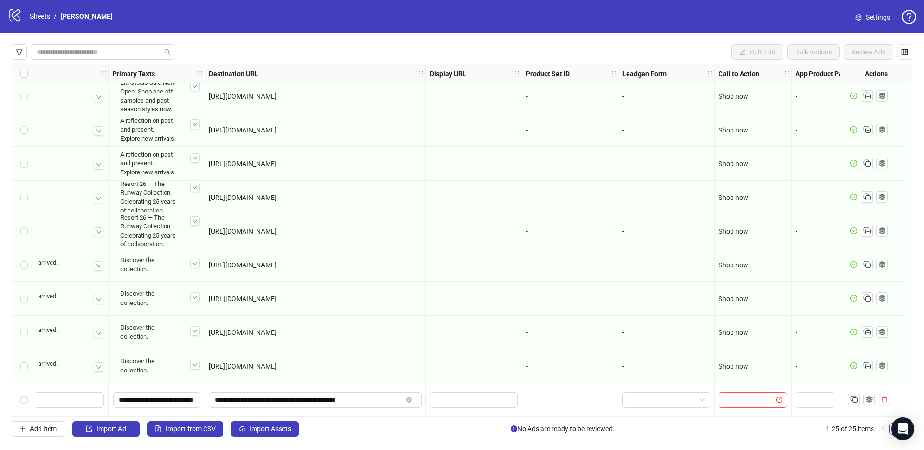
scroll to position [513, 962]
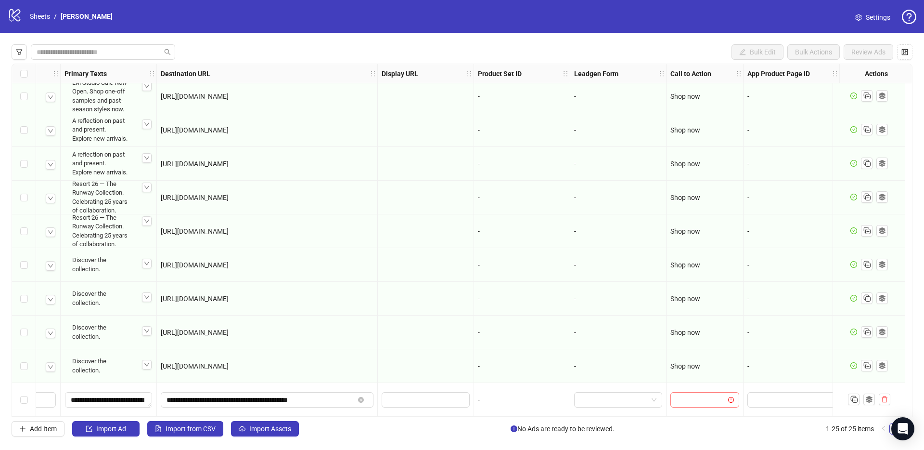
click at [686, 396] on input "search" at bounding box center [700, 399] width 49 height 14
type input "*"
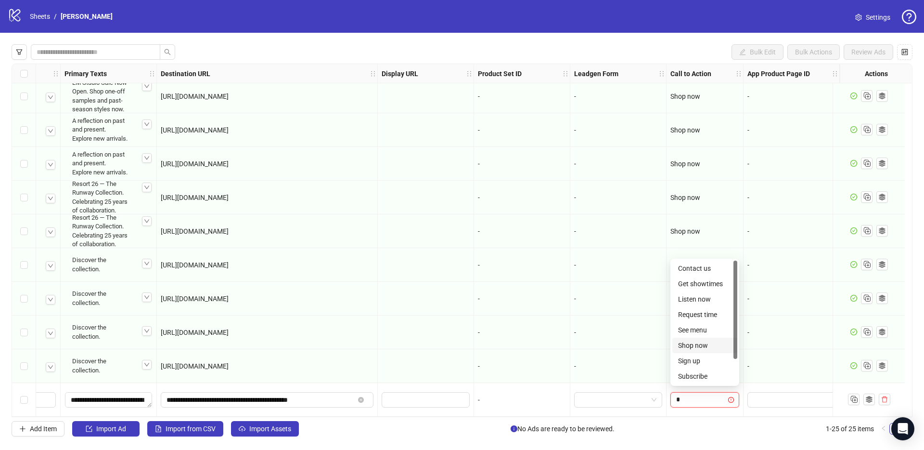
click at [698, 349] on div "Shop now" at bounding box center [704, 345] width 53 height 11
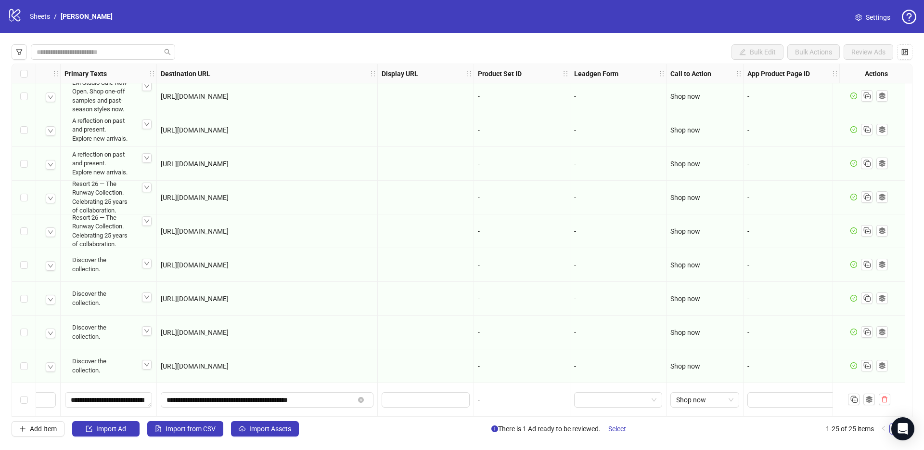
click at [31, 398] on div "Select row 25" at bounding box center [24, 400] width 24 height 34
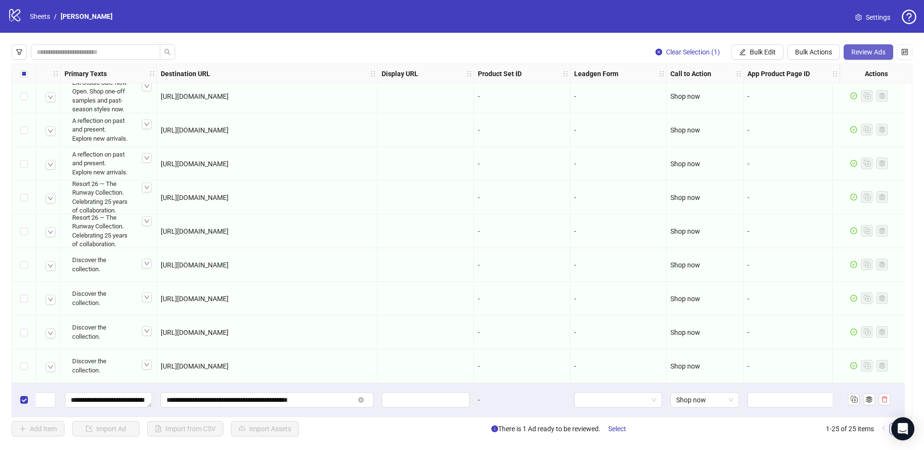
click at [860, 49] on span "Review Ads" at bounding box center [869, 52] width 34 height 8
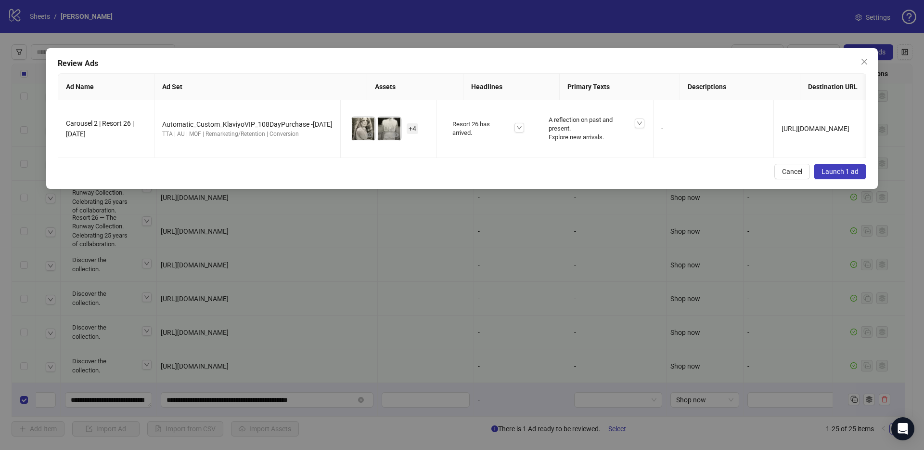
click at [851, 179] on button "Launch 1 ad" at bounding box center [840, 171] width 52 height 15
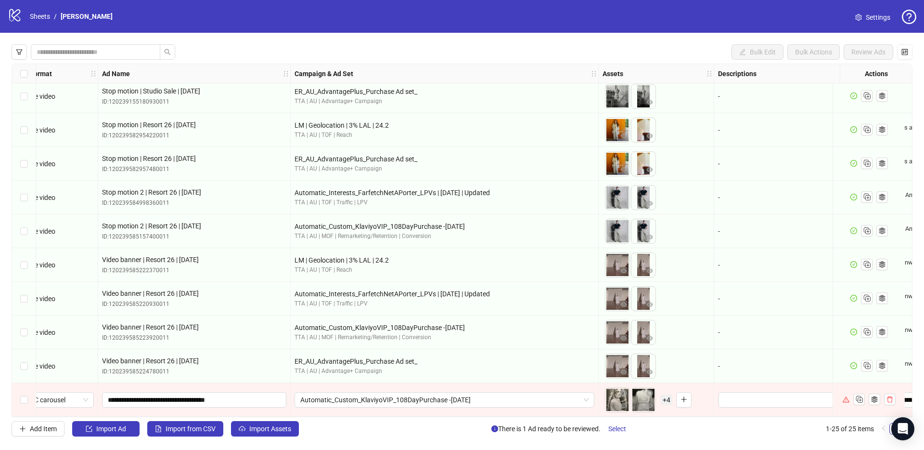
scroll to position [513, 0]
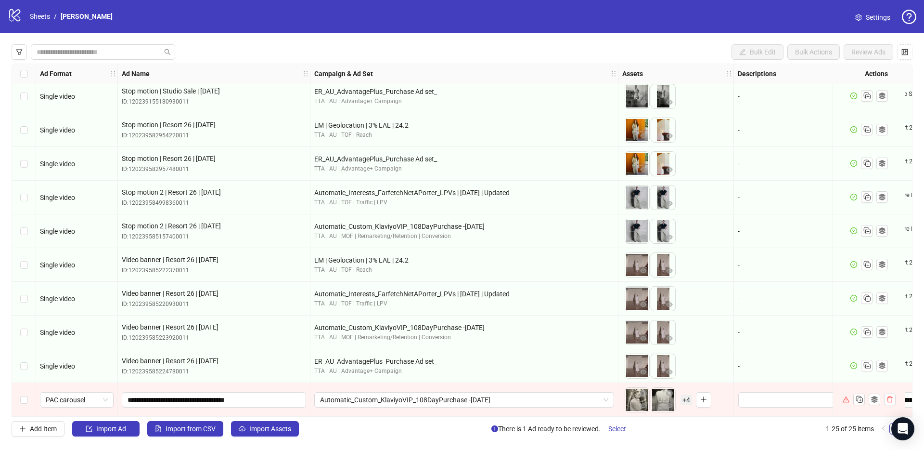
click at [31, 400] on div "Select row 25" at bounding box center [24, 400] width 24 height 34
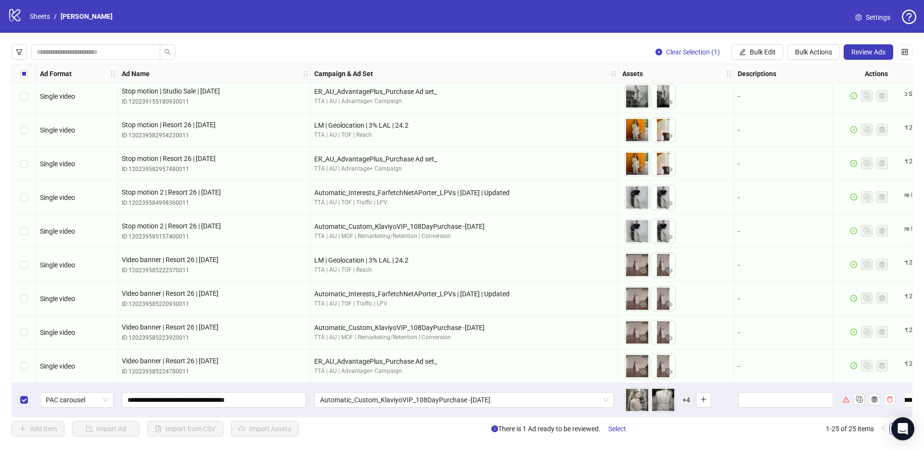
click at [31, 400] on div "Select row 25" at bounding box center [24, 400] width 24 height 34
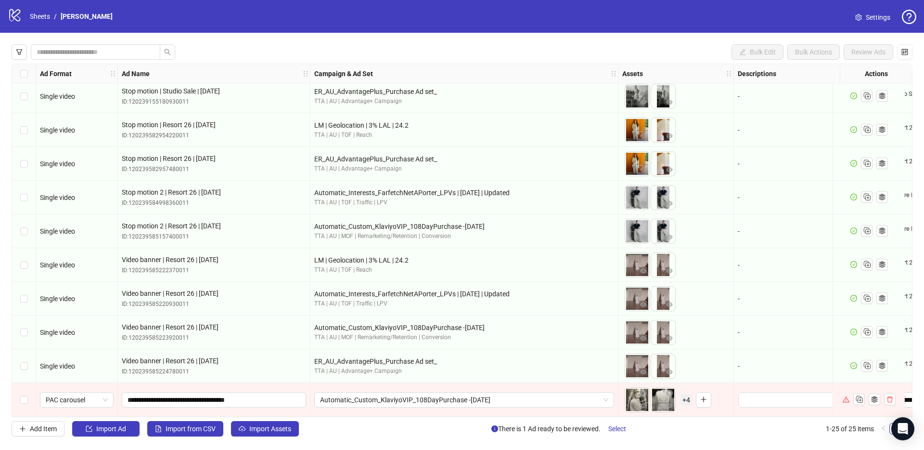
click at [874, 25] on div "logo/logo-mobile Sheets / [PERSON_NAME] Settings" at bounding box center [462, 16] width 924 height 33
click at [869, 17] on span "Settings" at bounding box center [878, 17] width 25 height 11
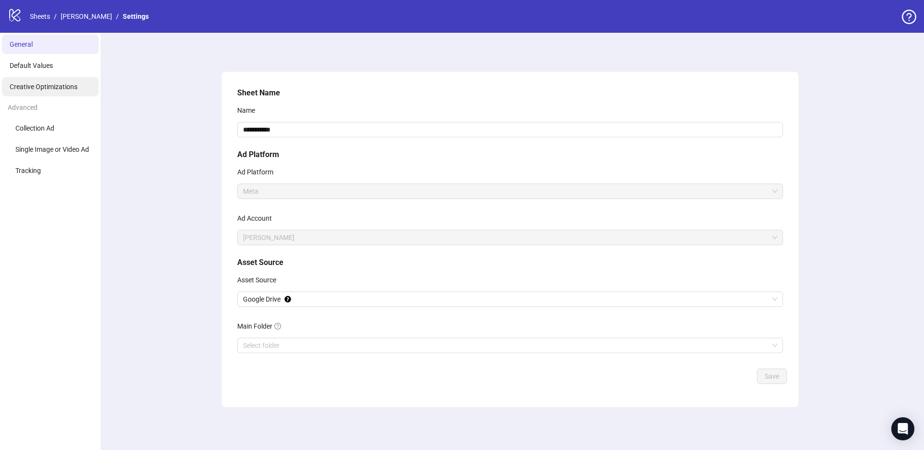
click at [27, 86] on span "Creative Optimizations" at bounding box center [44, 87] width 68 height 8
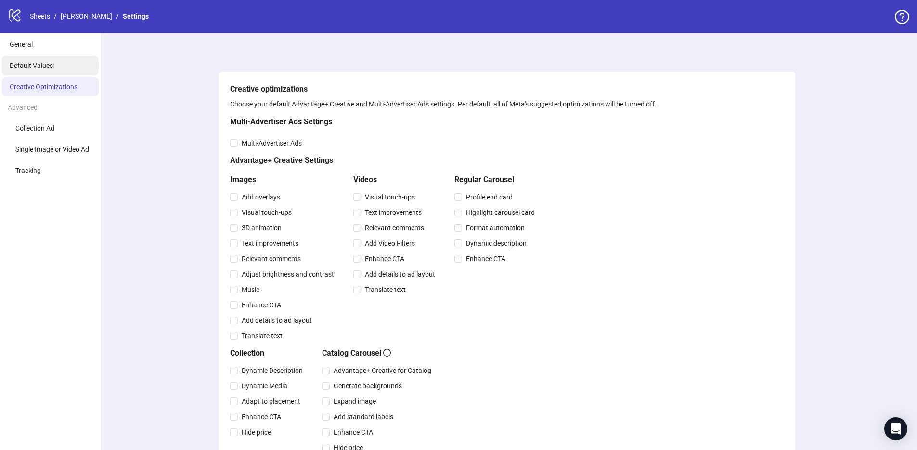
click at [13, 57] on li "Default Values" at bounding box center [50, 65] width 97 height 19
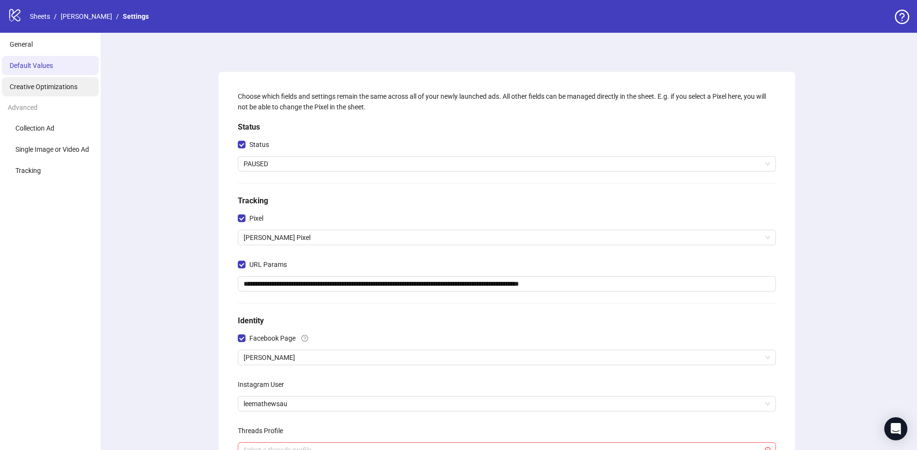
click at [33, 87] on span "Creative Optimizations" at bounding box center [44, 87] width 68 height 8
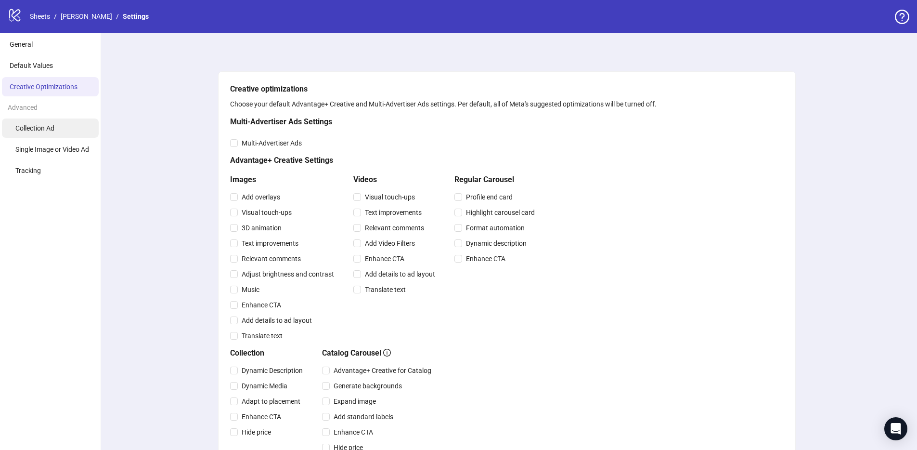
click at [61, 124] on li "Collection Ad" at bounding box center [50, 127] width 97 height 19
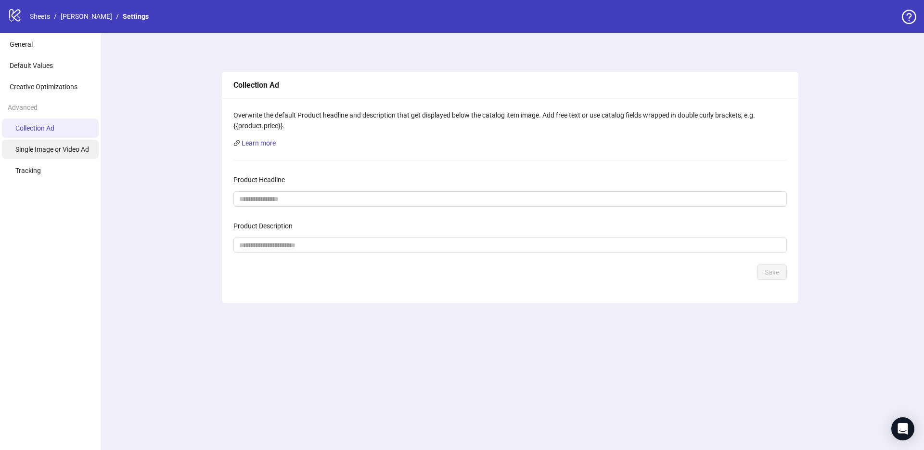
click at [52, 144] on li "Single Image or Video Ad" at bounding box center [50, 149] width 97 height 19
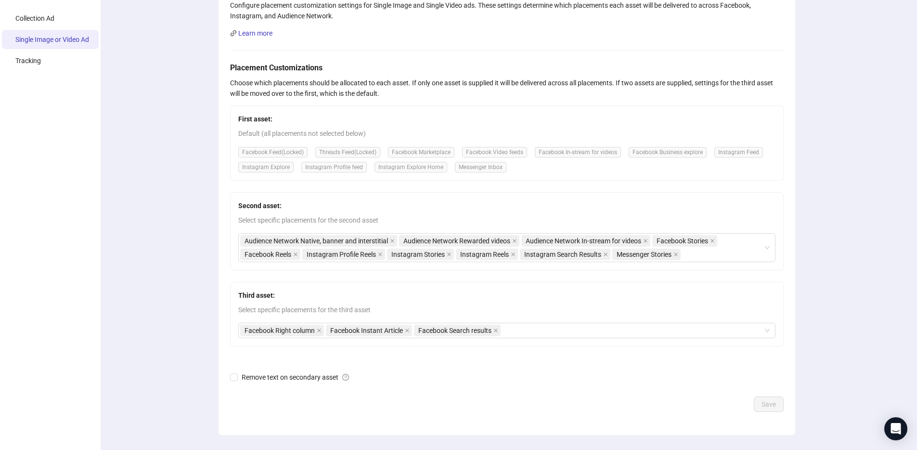
scroll to position [113, 0]
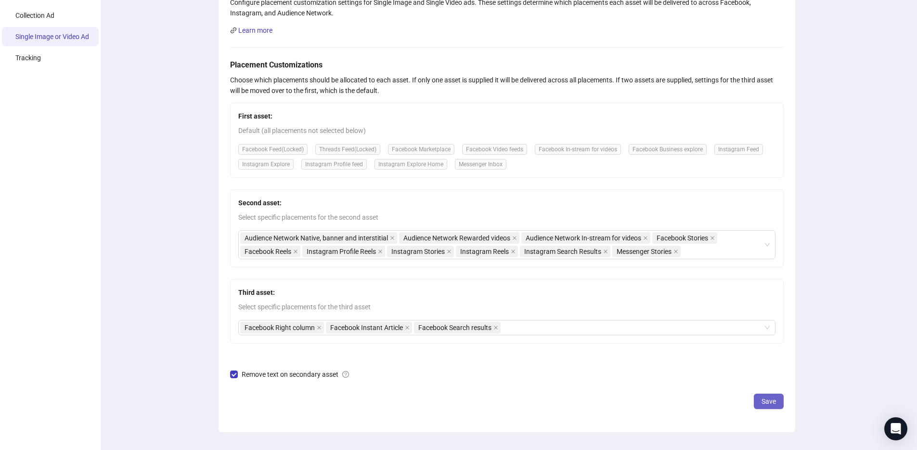
click at [774, 394] on button "Save" at bounding box center [769, 400] width 30 height 15
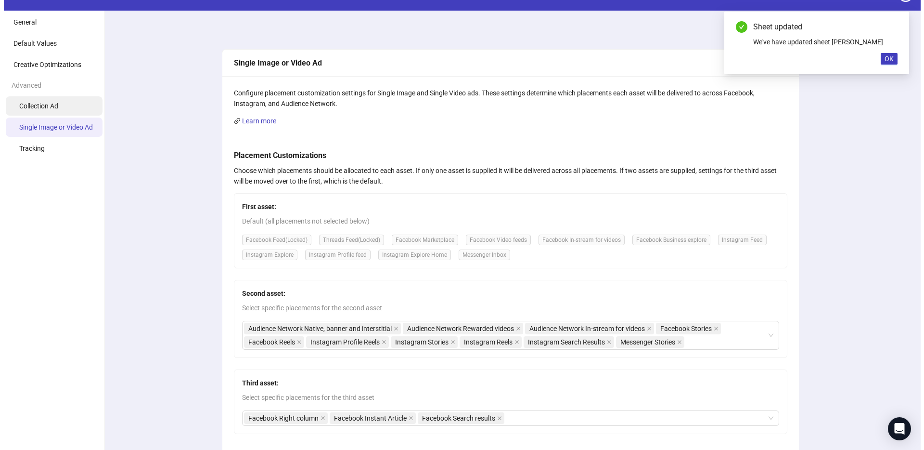
scroll to position [0, 0]
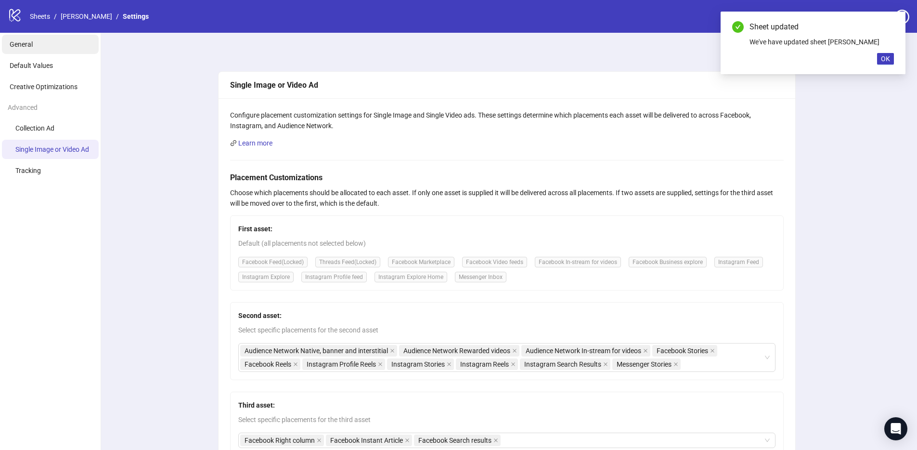
click at [26, 47] on span "General" at bounding box center [21, 44] width 23 height 8
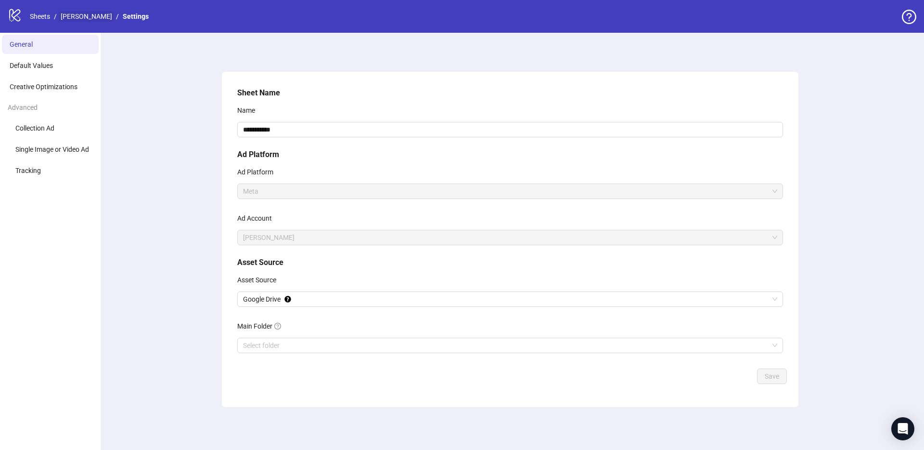
click at [83, 21] on link "[PERSON_NAME]" at bounding box center [86, 16] width 55 height 11
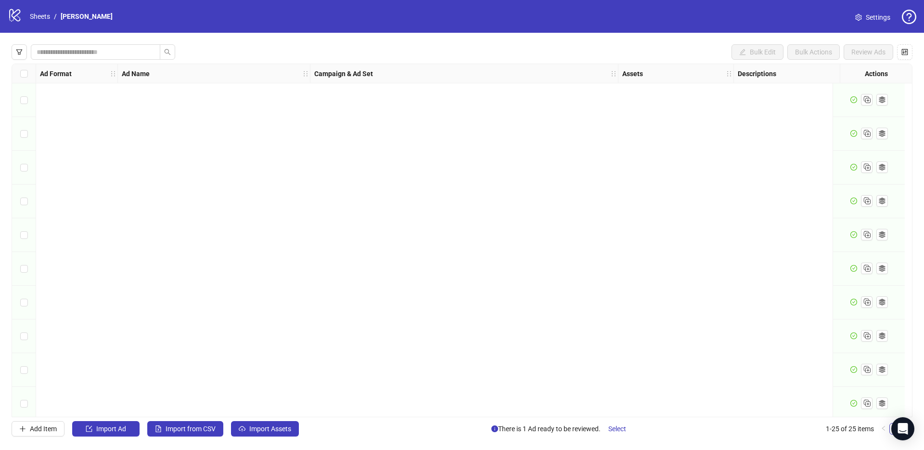
scroll to position [513, 0]
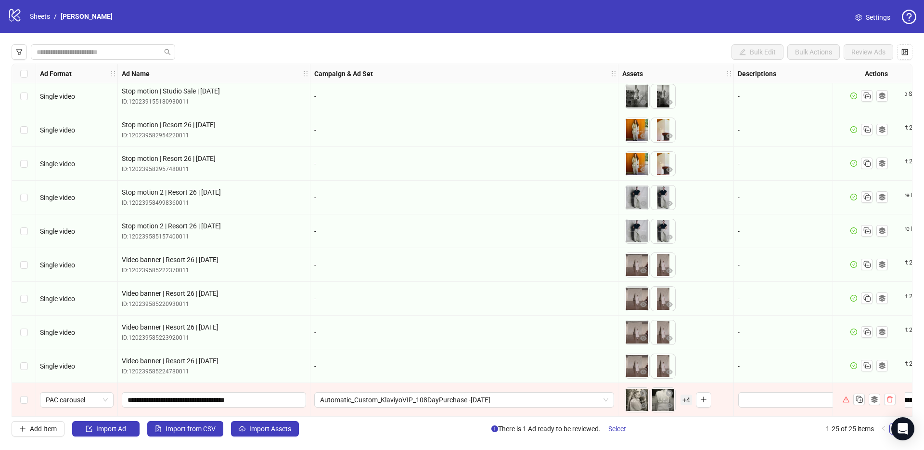
click at [19, 394] on div "Select row 25" at bounding box center [24, 400] width 24 height 34
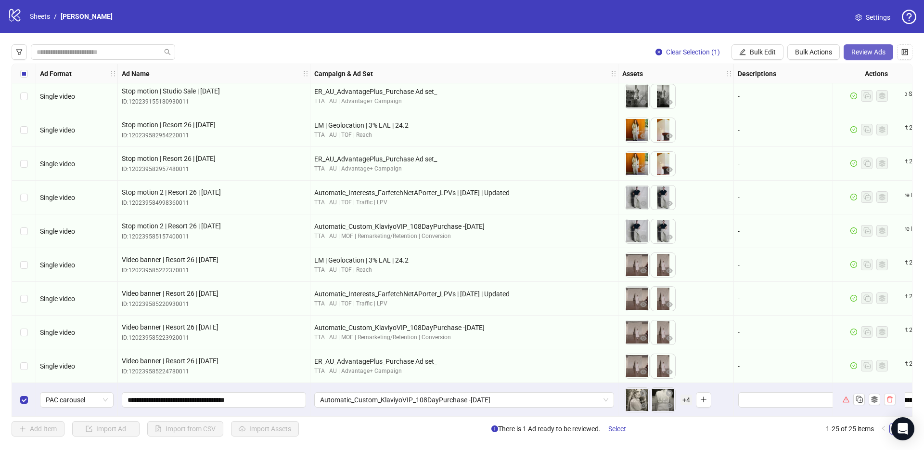
click at [882, 57] on button "Review Ads" at bounding box center [869, 51] width 50 height 15
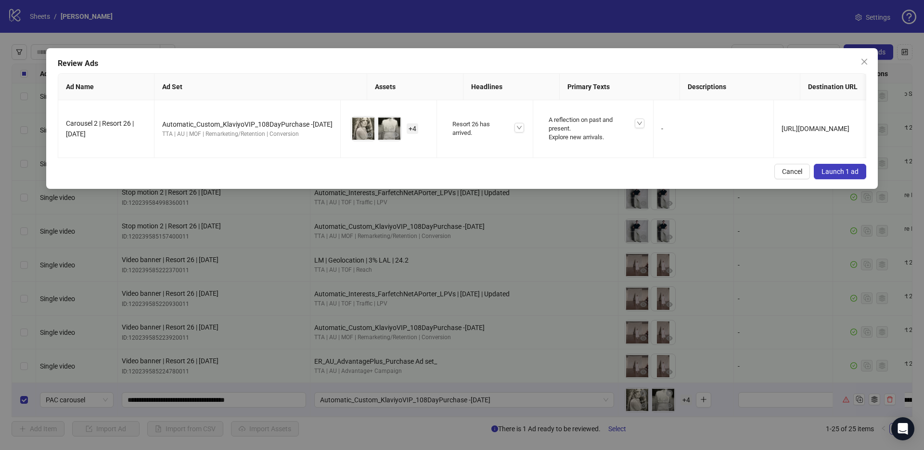
click at [855, 175] on span "Launch 1 ad" at bounding box center [840, 172] width 37 height 8
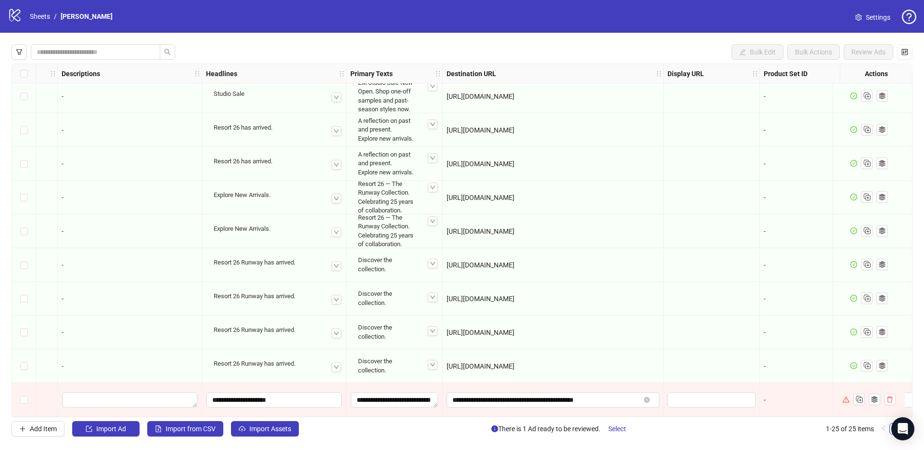
scroll to position [513, 678]
